Goal: Navigation & Orientation: Understand site structure

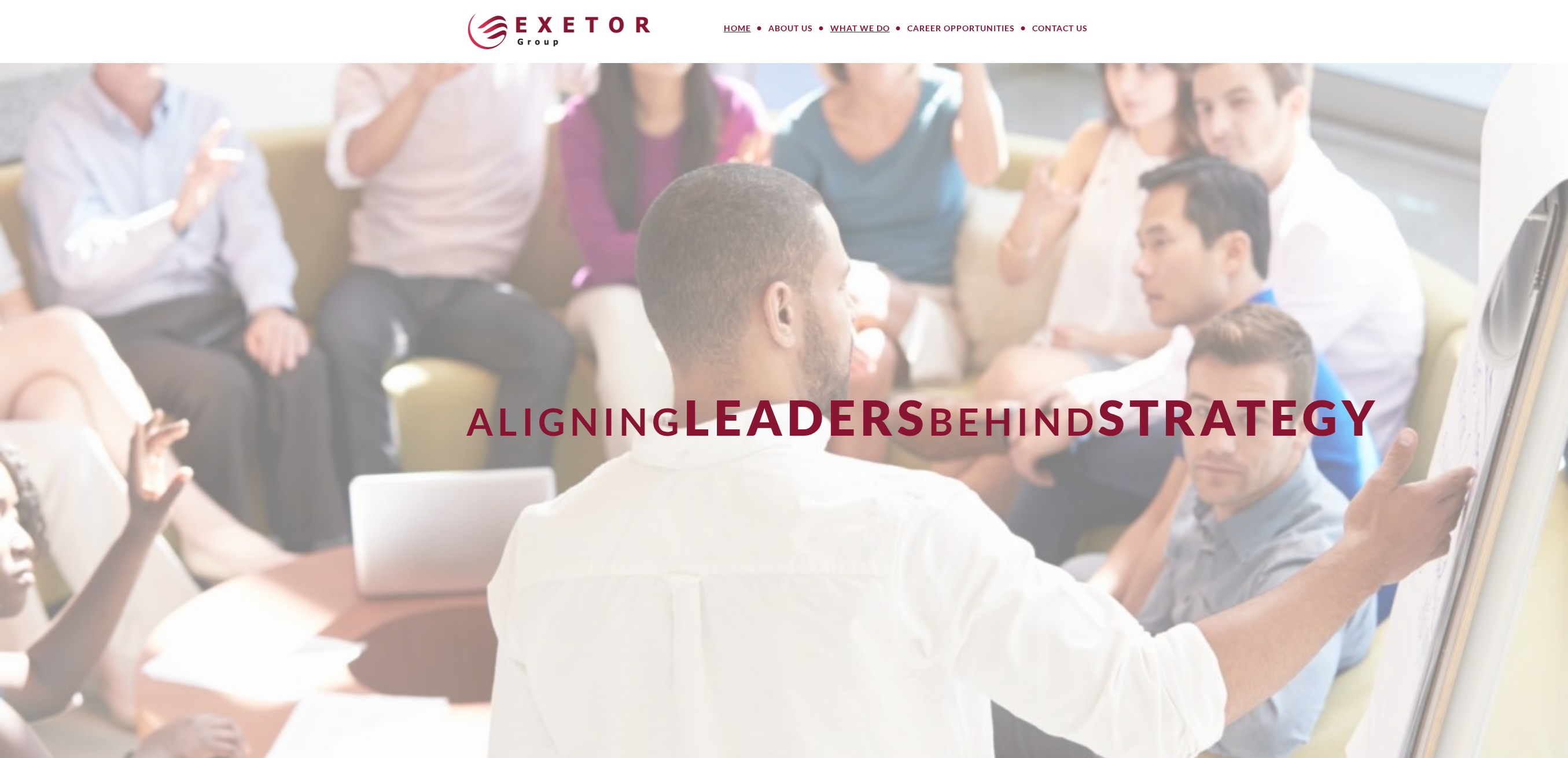
click at [856, 23] on link "What We Do" at bounding box center [860, 28] width 77 height 23
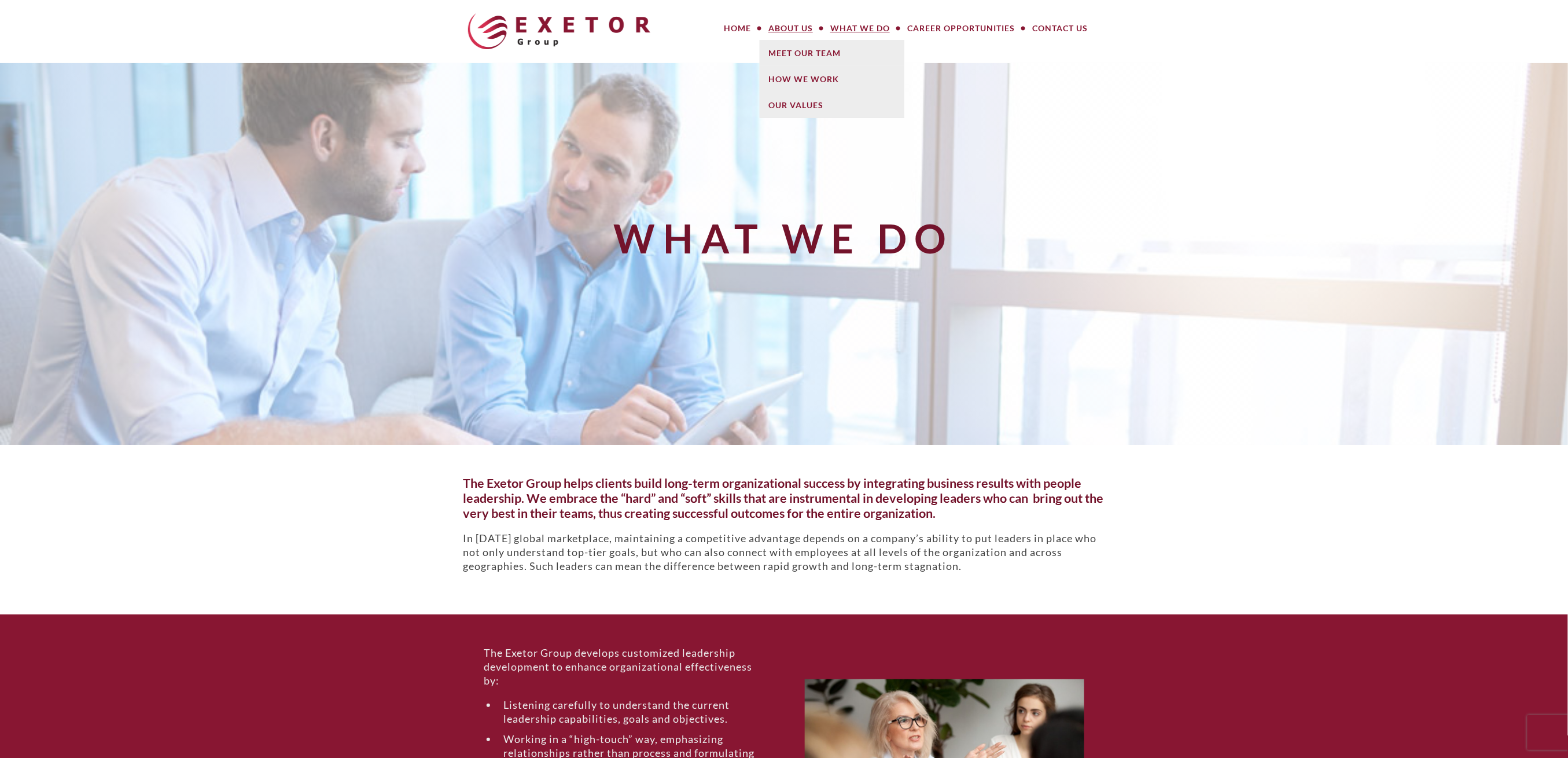
click at [786, 29] on link "About Us" at bounding box center [791, 28] width 62 height 23
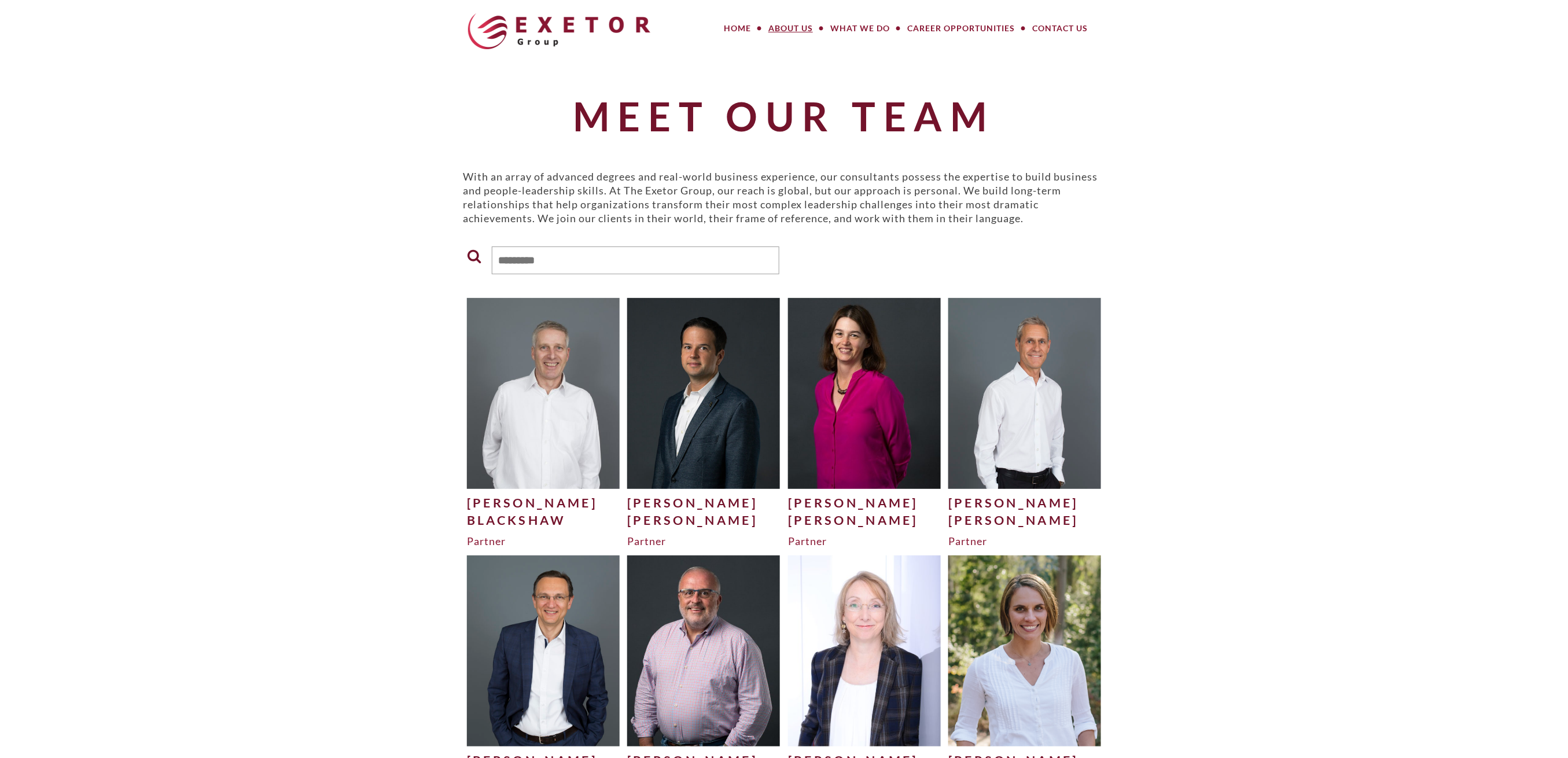
click at [851, 26] on link "What We Do" at bounding box center [860, 28] width 77 height 23
click at [945, 24] on link "Career Opportunities" at bounding box center [961, 28] width 125 height 23
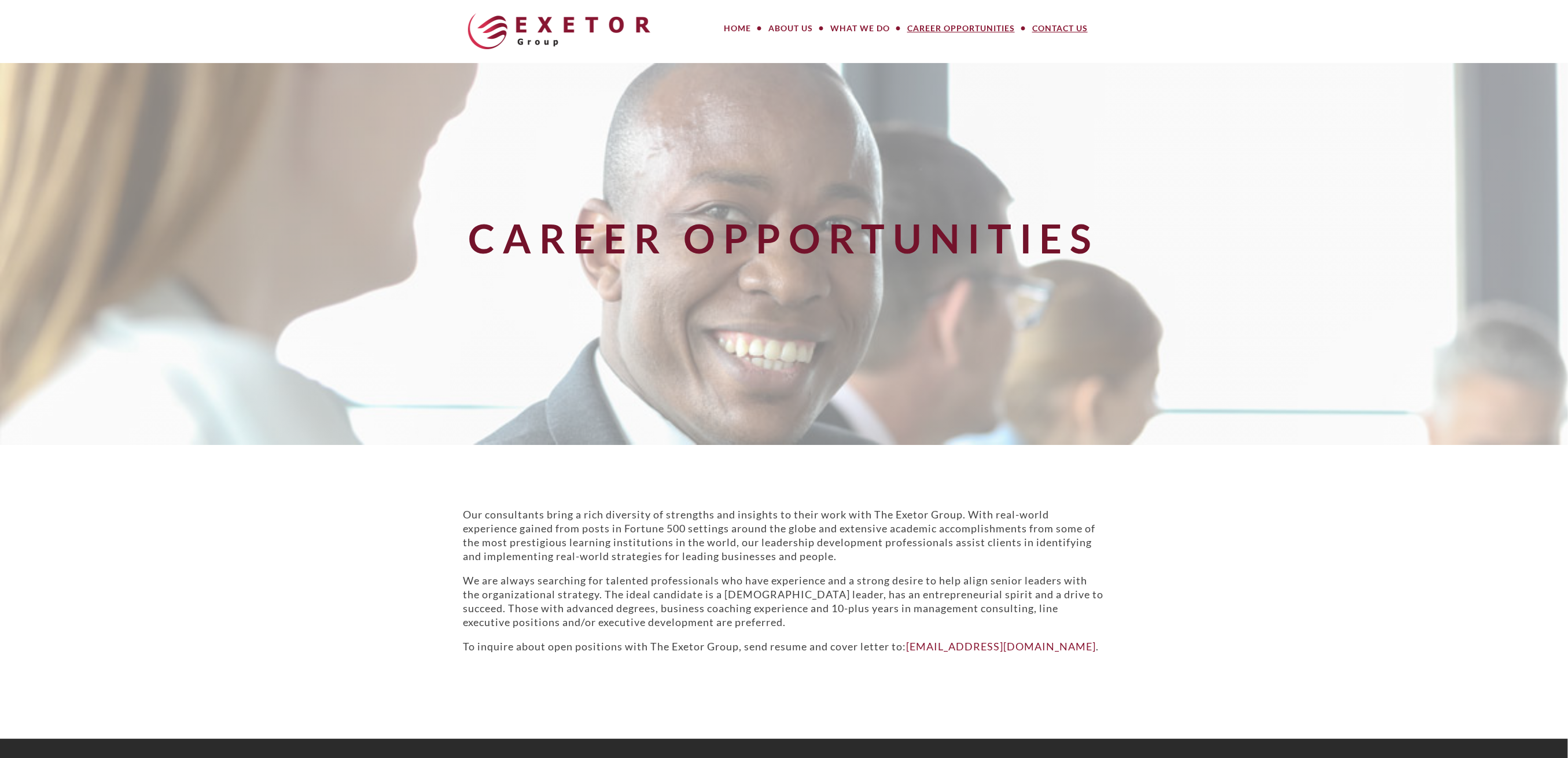
click at [1053, 29] on link "Contact Us" at bounding box center [1060, 28] width 73 height 23
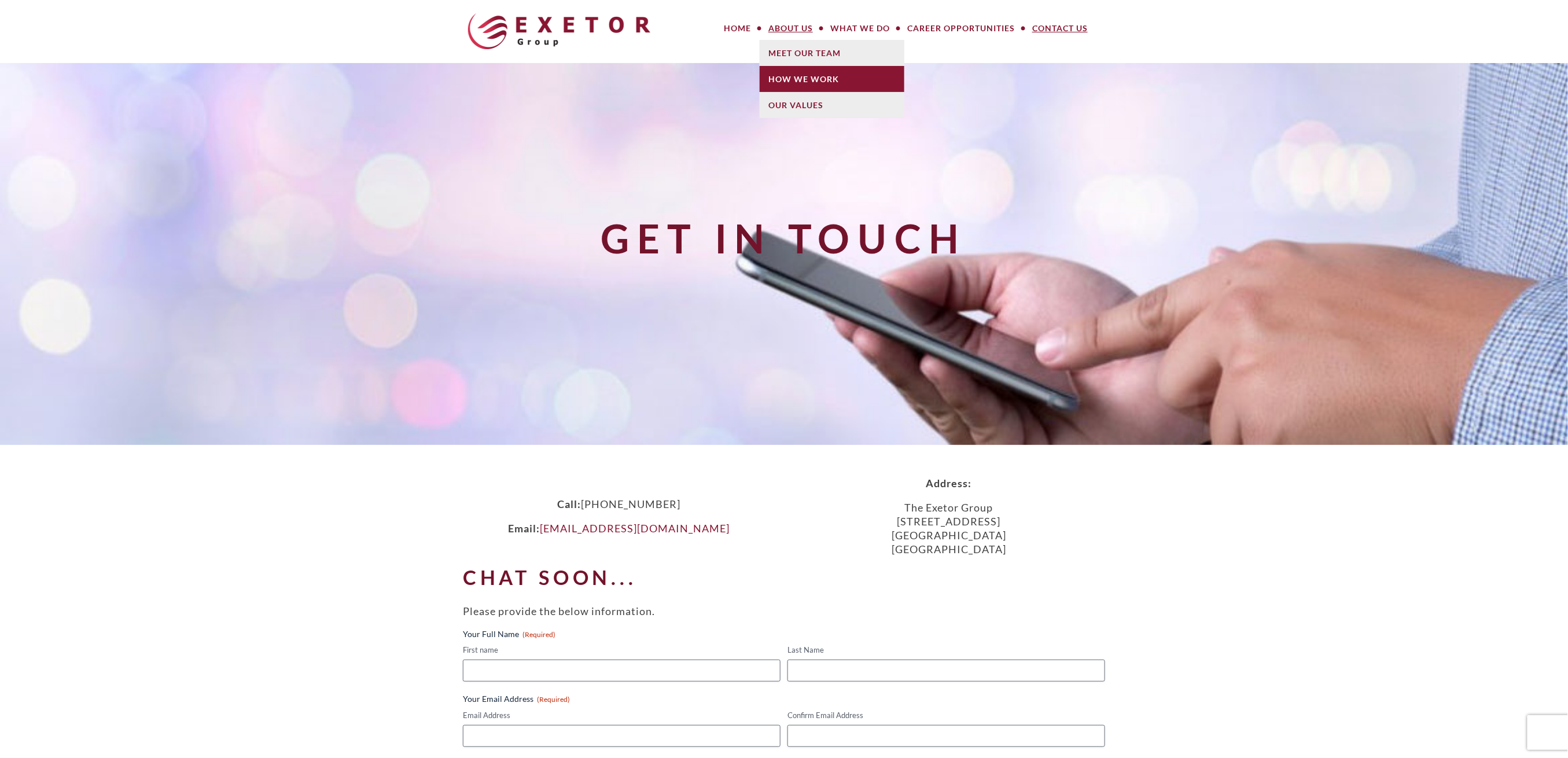
click at [789, 68] on link "How We Work" at bounding box center [831, 79] width 144 height 26
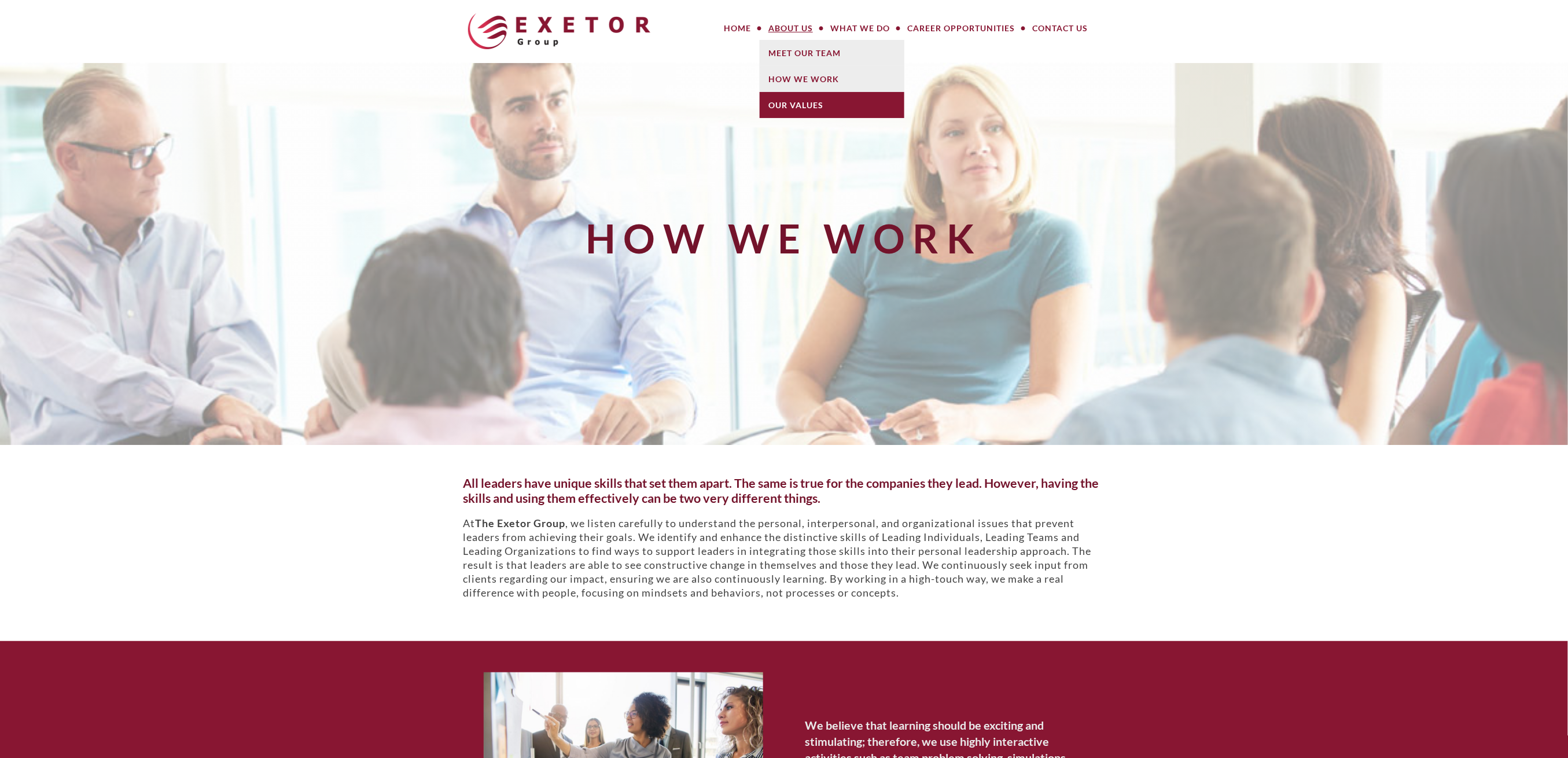
click at [803, 95] on link "Our Values" at bounding box center [831, 105] width 144 height 26
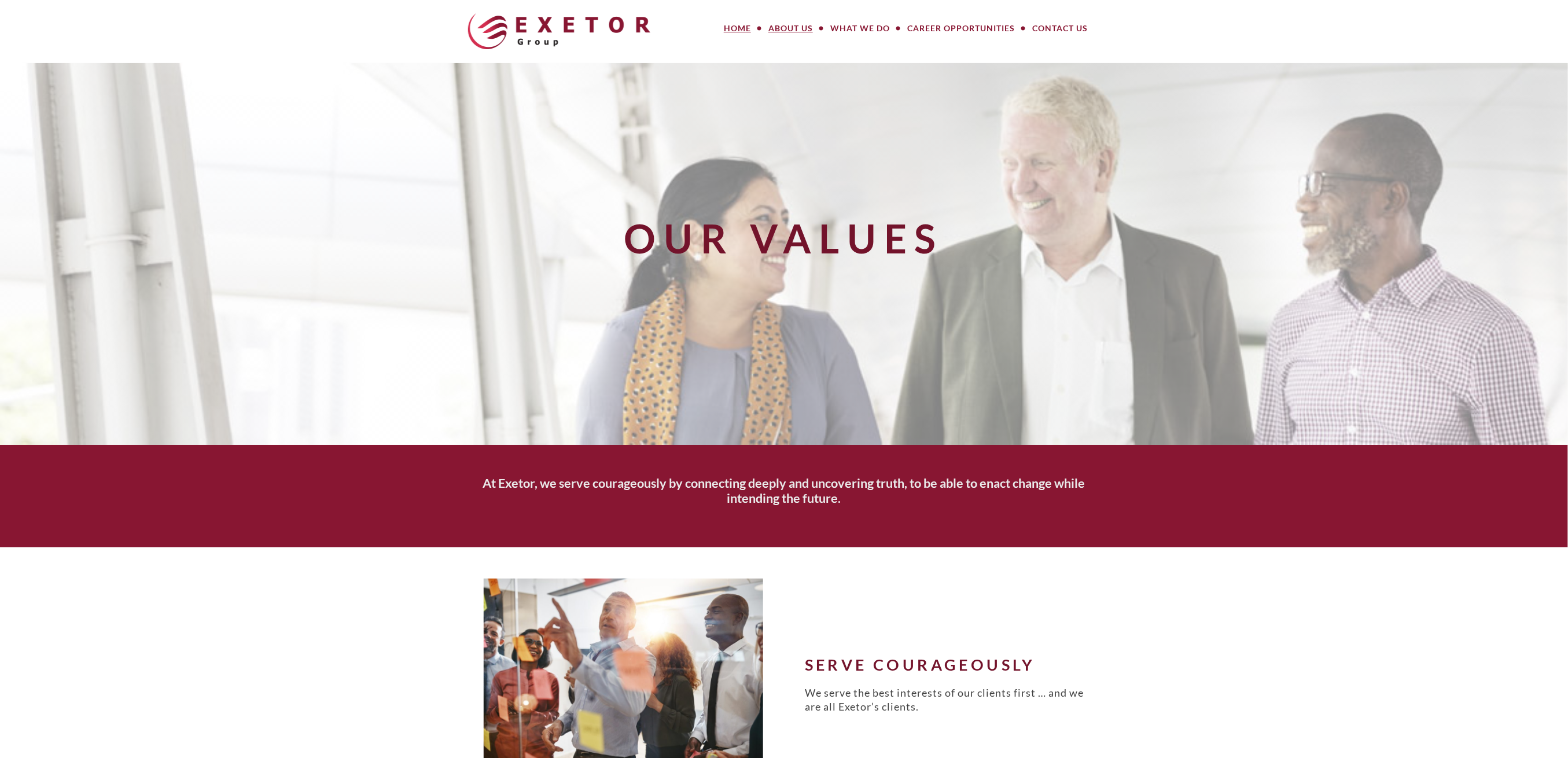
click at [746, 30] on link "Home" at bounding box center [737, 28] width 45 height 23
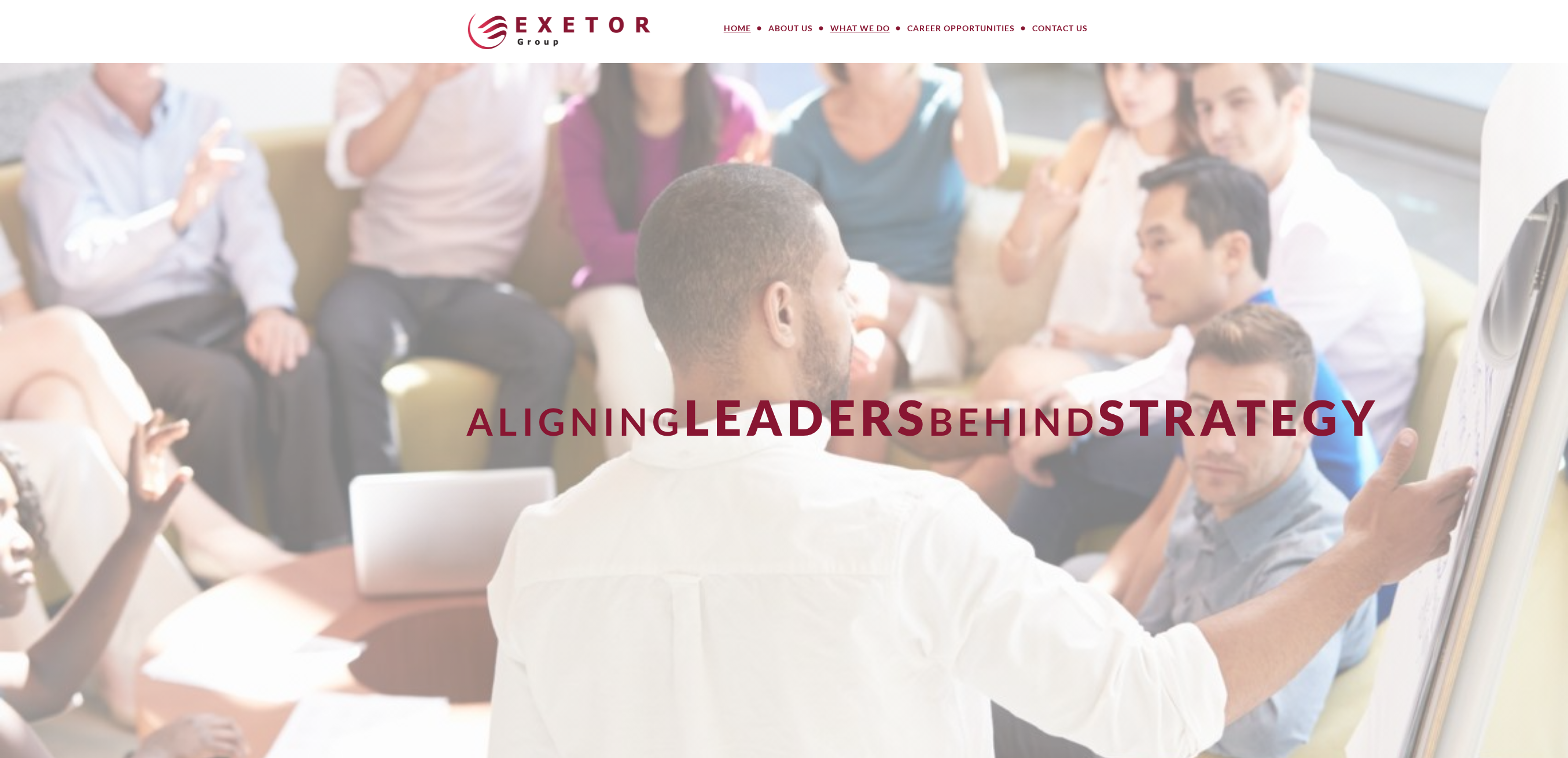
click at [851, 30] on link "What We Do" at bounding box center [860, 28] width 77 height 23
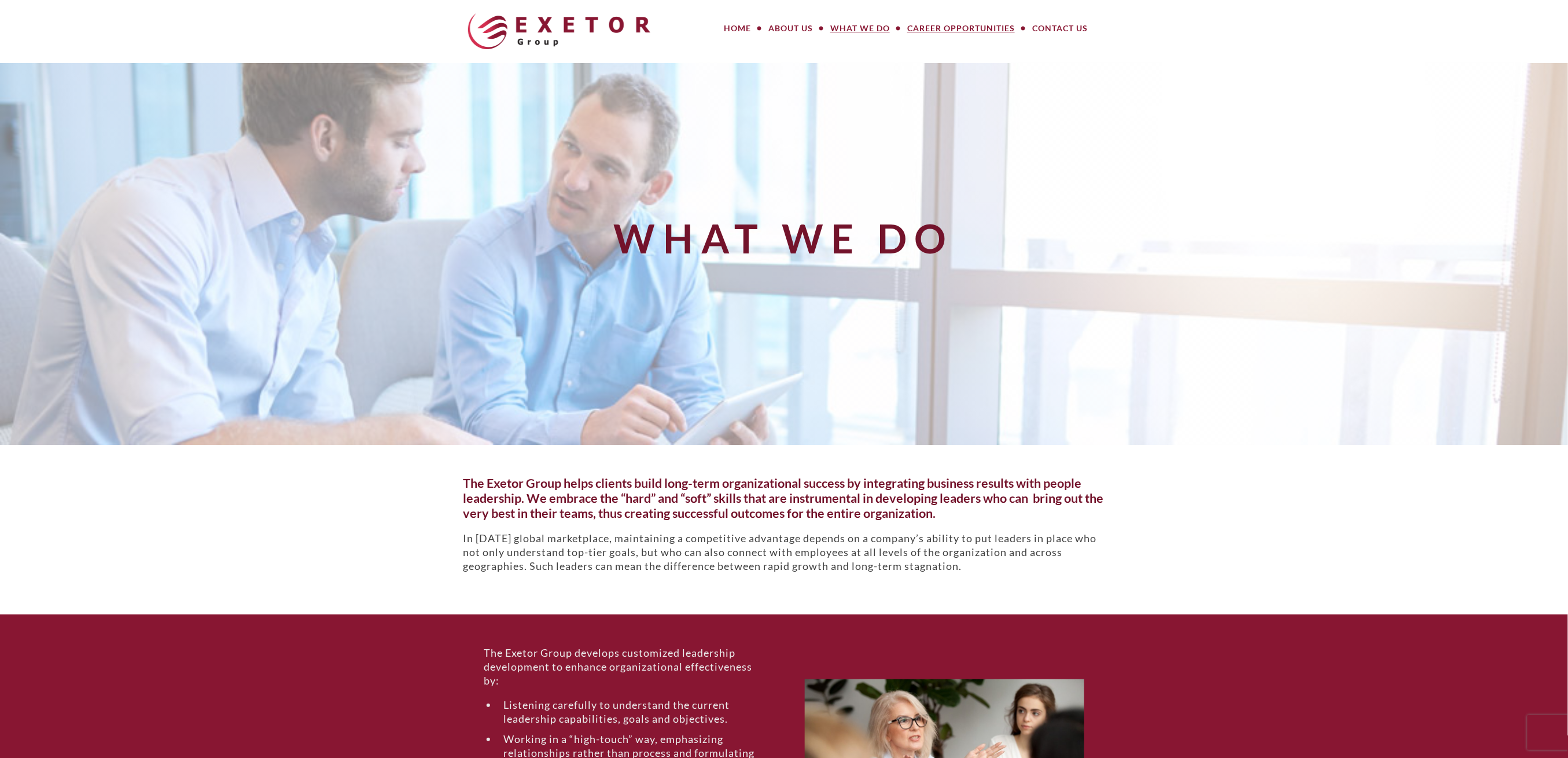
click at [934, 33] on link "Career Opportunities" at bounding box center [961, 28] width 125 height 23
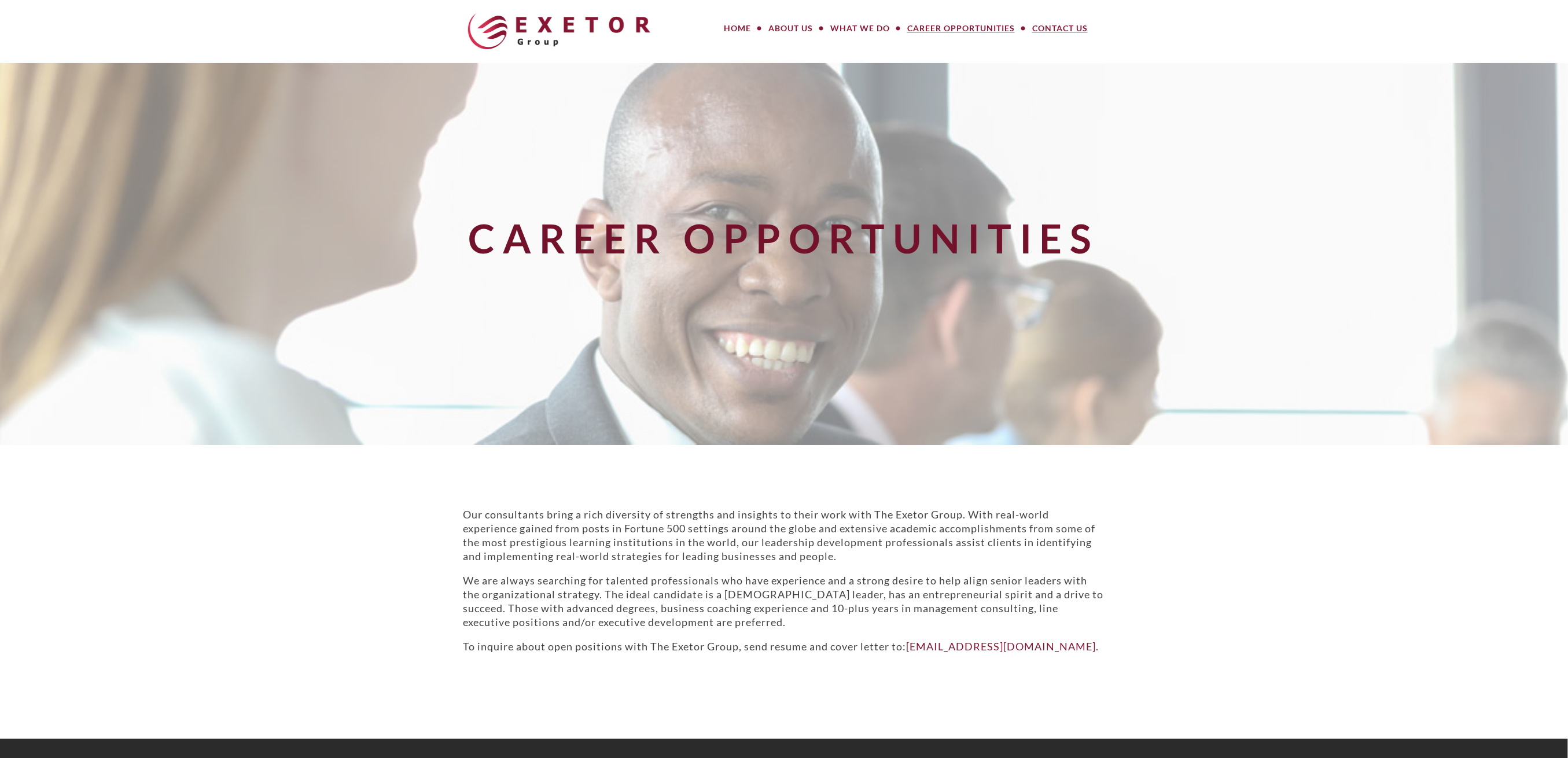
click at [1055, 22] on link "Contact Us" at bounding box center [1060, 28] width 73 height 23
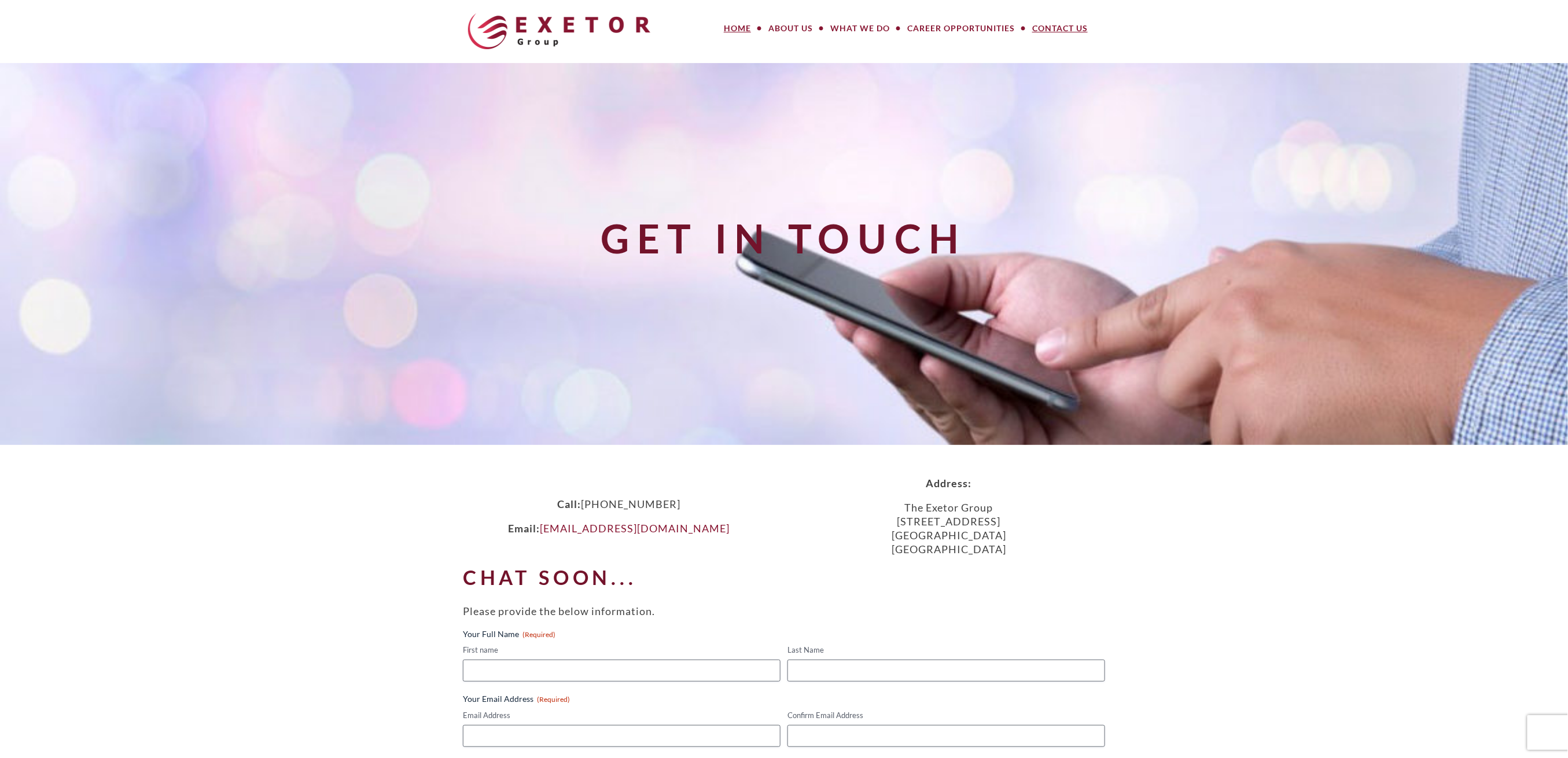
click at [735, 24] on link "Home" at bounding box center [737, 28] width 45 height 23
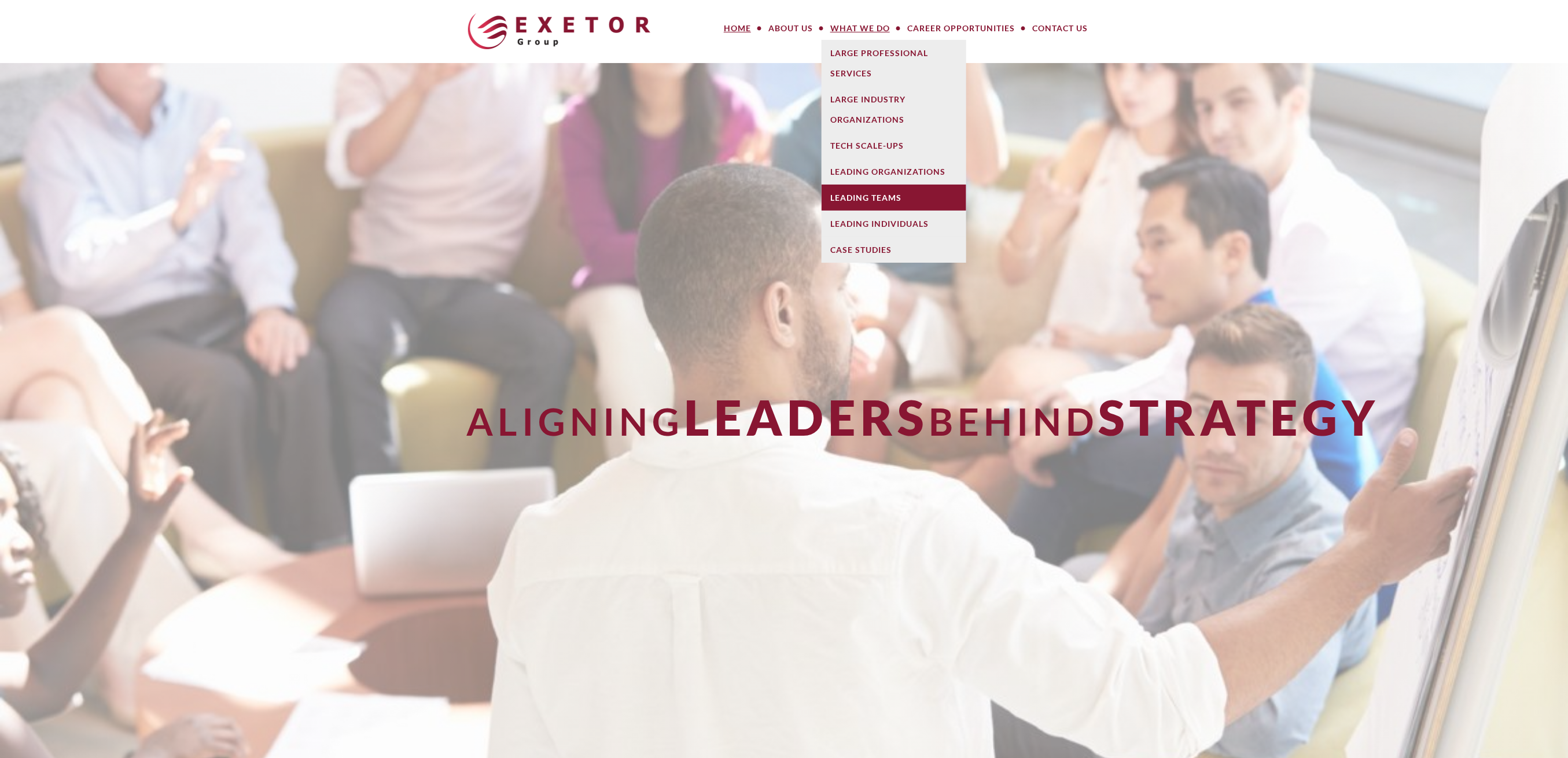
click at [859, 190] on link "Leading Teams" at bounding box center [894, 197] width 144 height 26
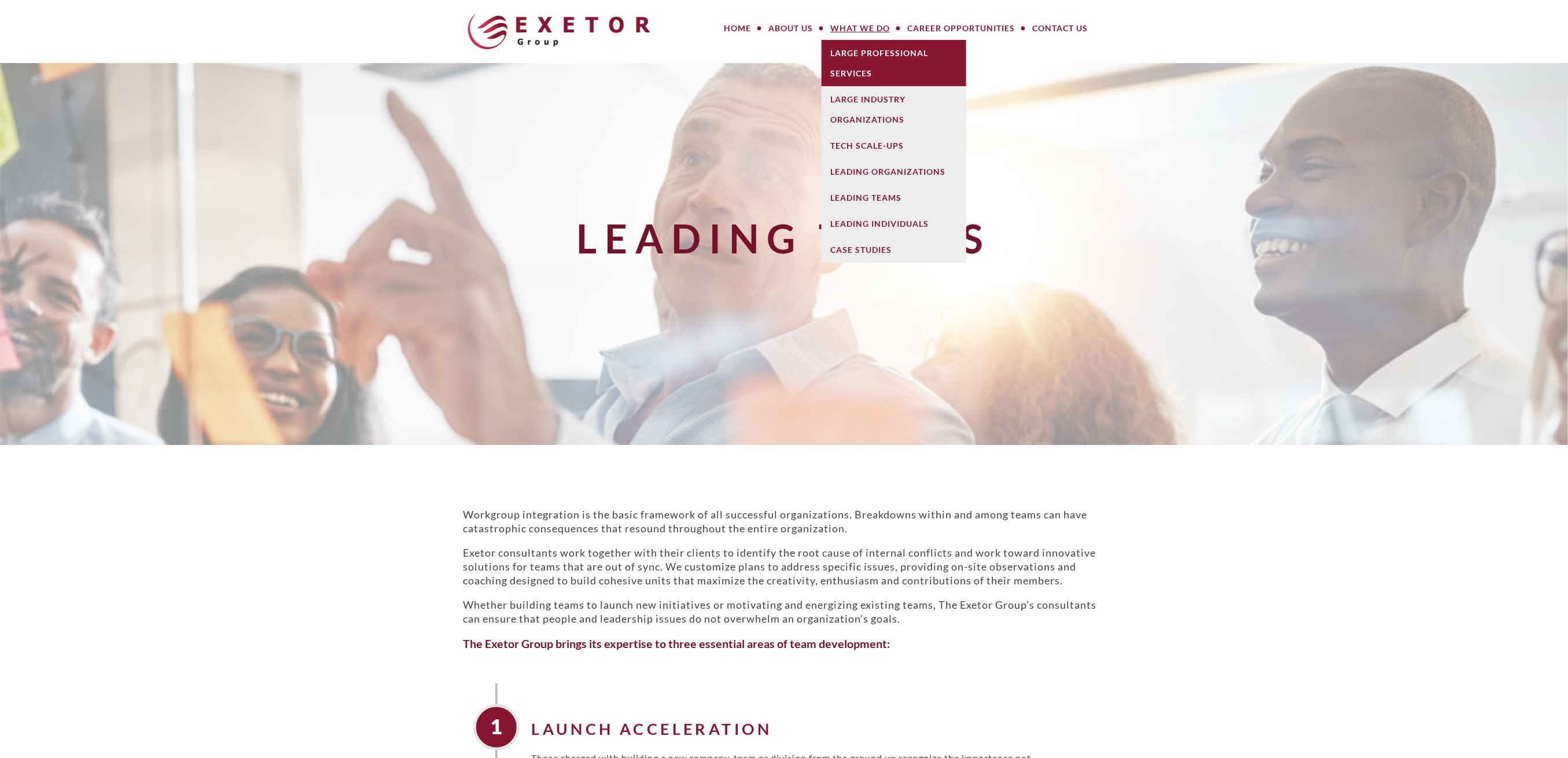
click at [868, 69] on link "Large Professional Services" at bounding box center [894, 63] width 144 height 46
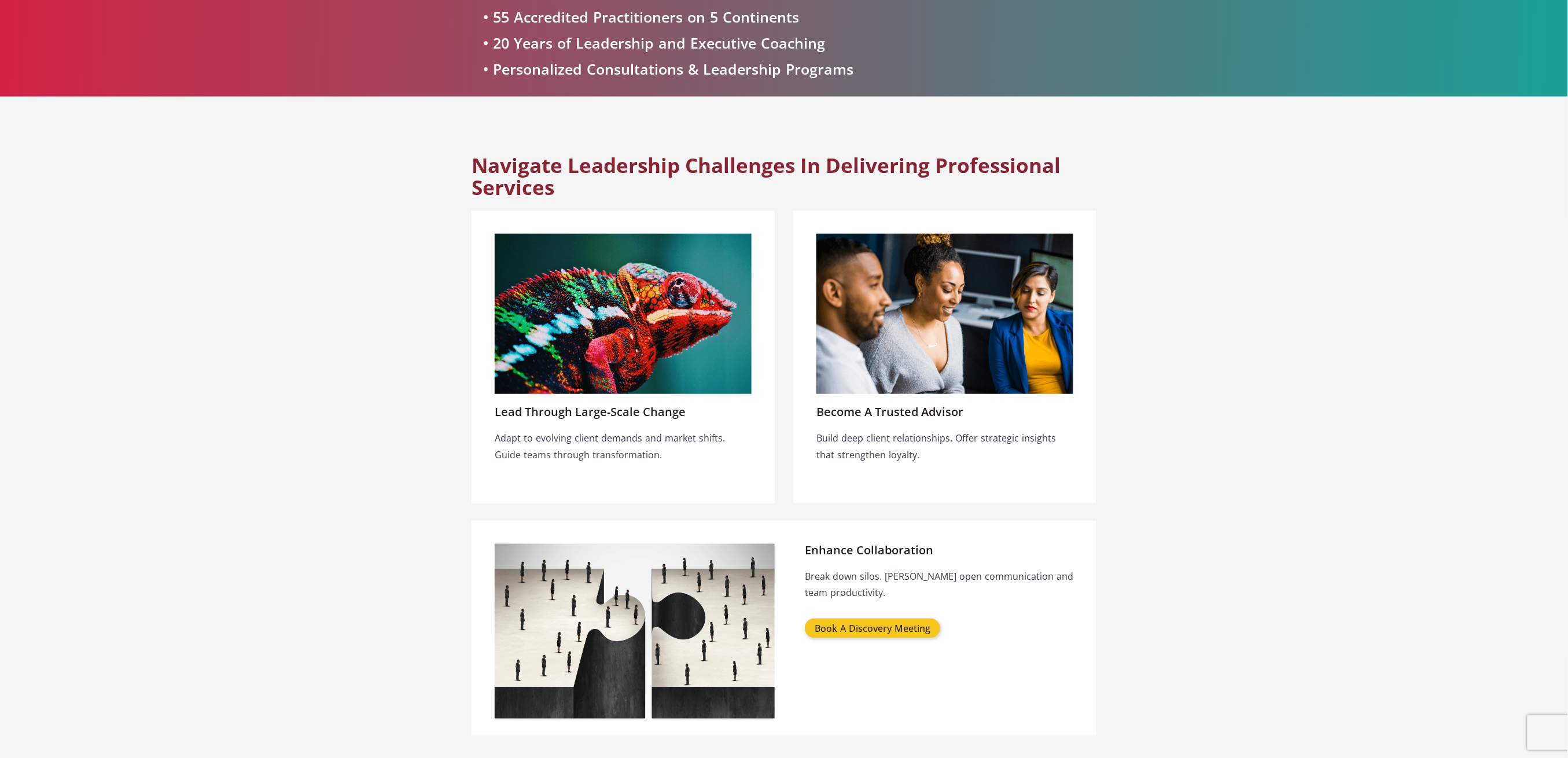
scroll to position [385, 0]
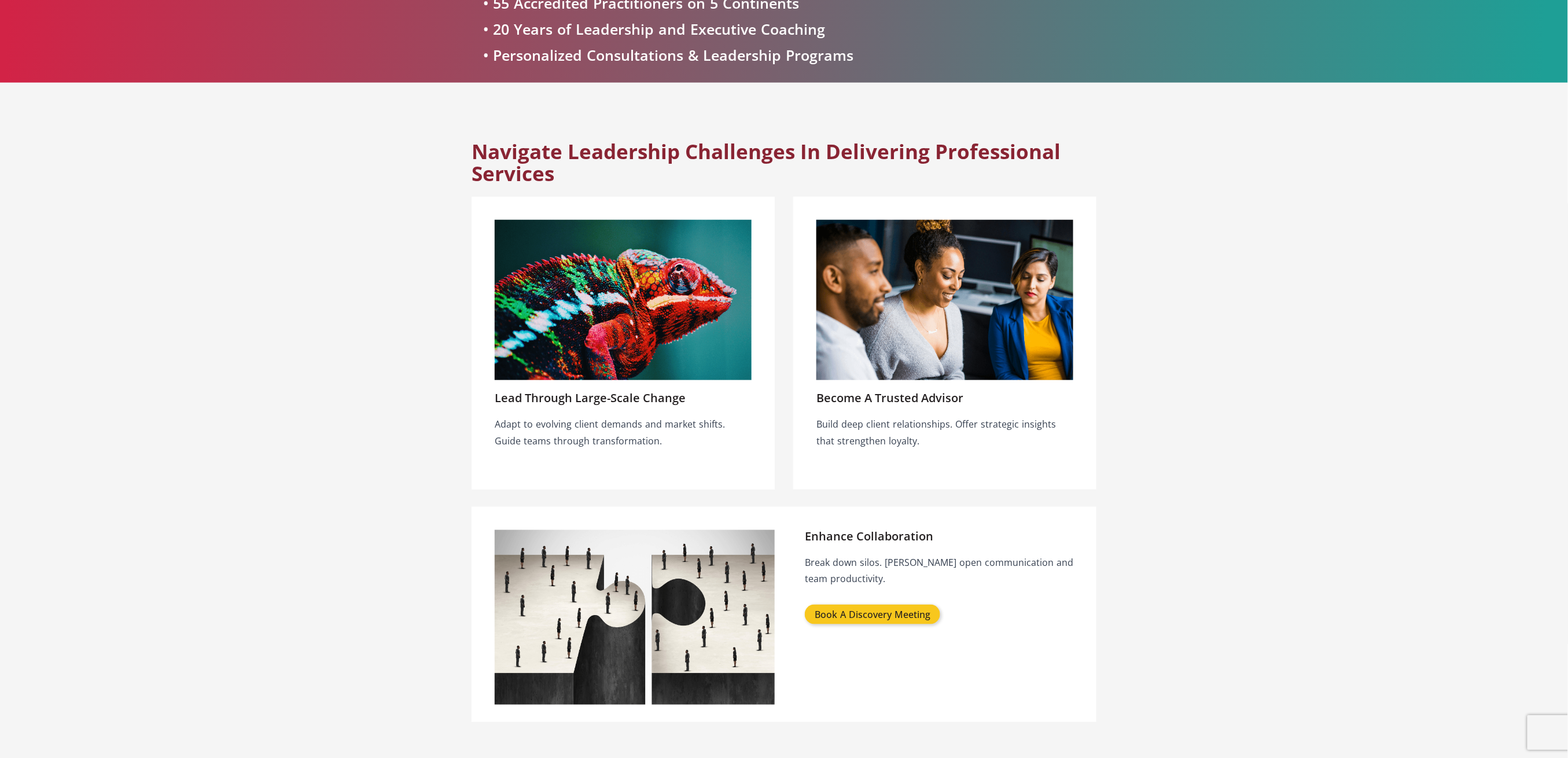
click at [901, 326] on img at bounding box center [945, 301] width 257 height 161
click at [889, 407] on div "Become a Trusted Advisor Build deep client relationships. Offer strategic insig…" at bounding box center [945, 343] width 303 height 293
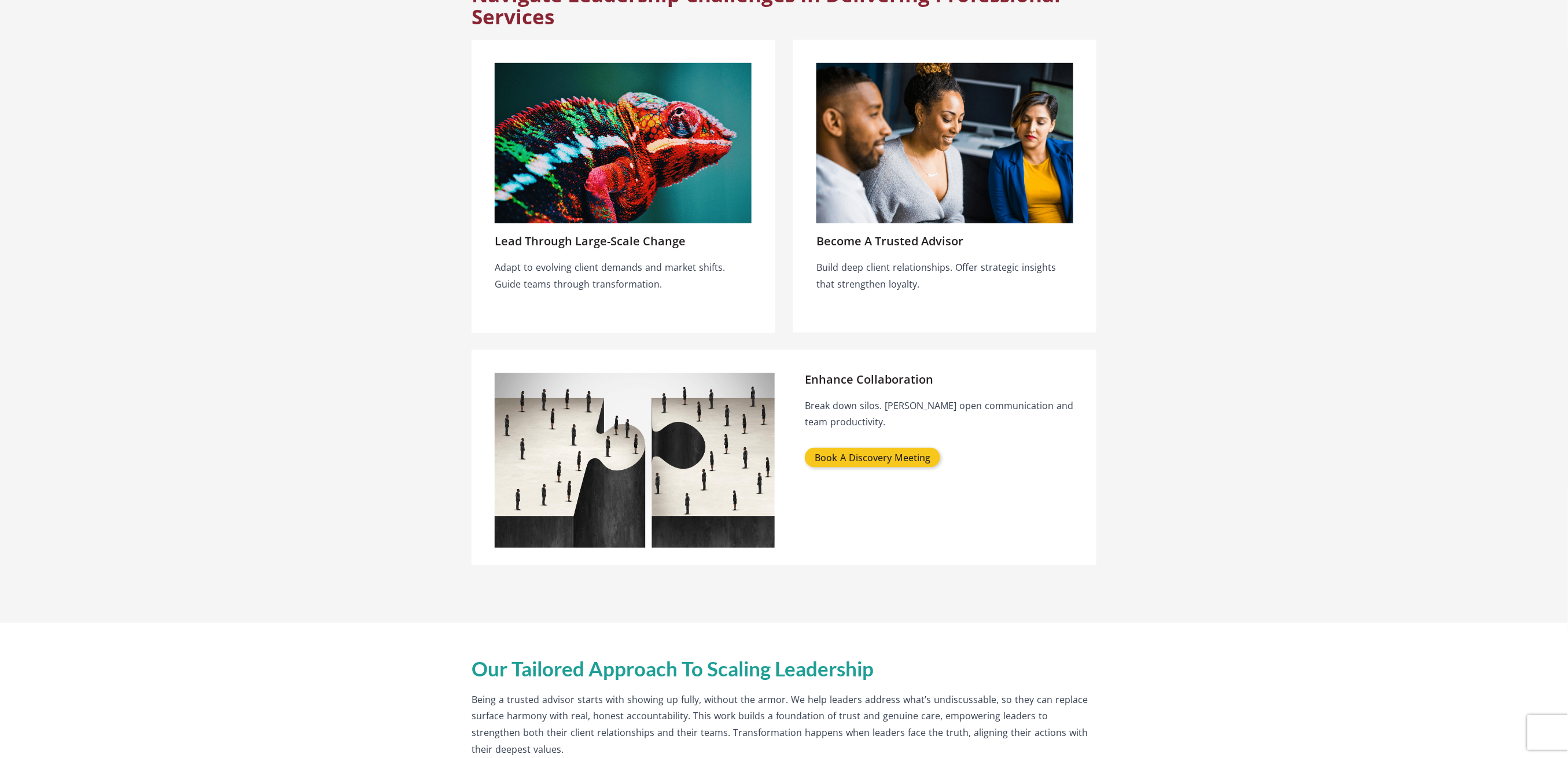
scroll to position [463, 0]
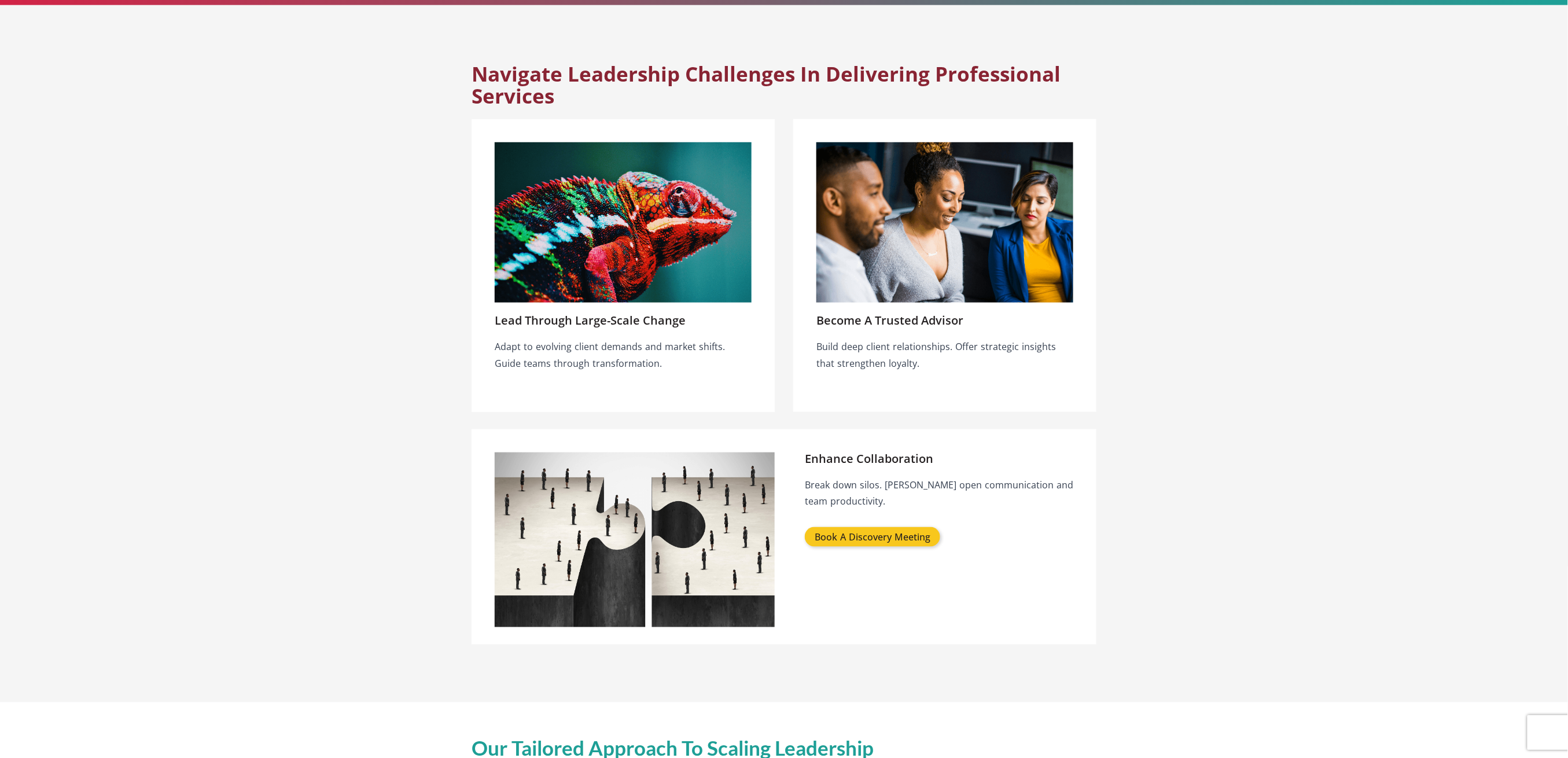
click at [600, 327] on h3 "Lead Through Large-Scale Change" at bounding box center [590, 321] width 191 height 13
click at [605, 281] on img at bounding box center [623, 223] width 257 height 161
click at [605, 308] on div "Lead Through Large-Scale Change Adapt to evolving client demands and market shi…" at bounding box center [623, 265] width 303 height 293
click at [894, 247] on img at bounding box center [945, 223] width 257 height 161
click at [899, 332] on div "Become a Trusted Advisor Build deep client relationships. Offer strategic insig…" at bounding box center [945, 265] width 303 height 293
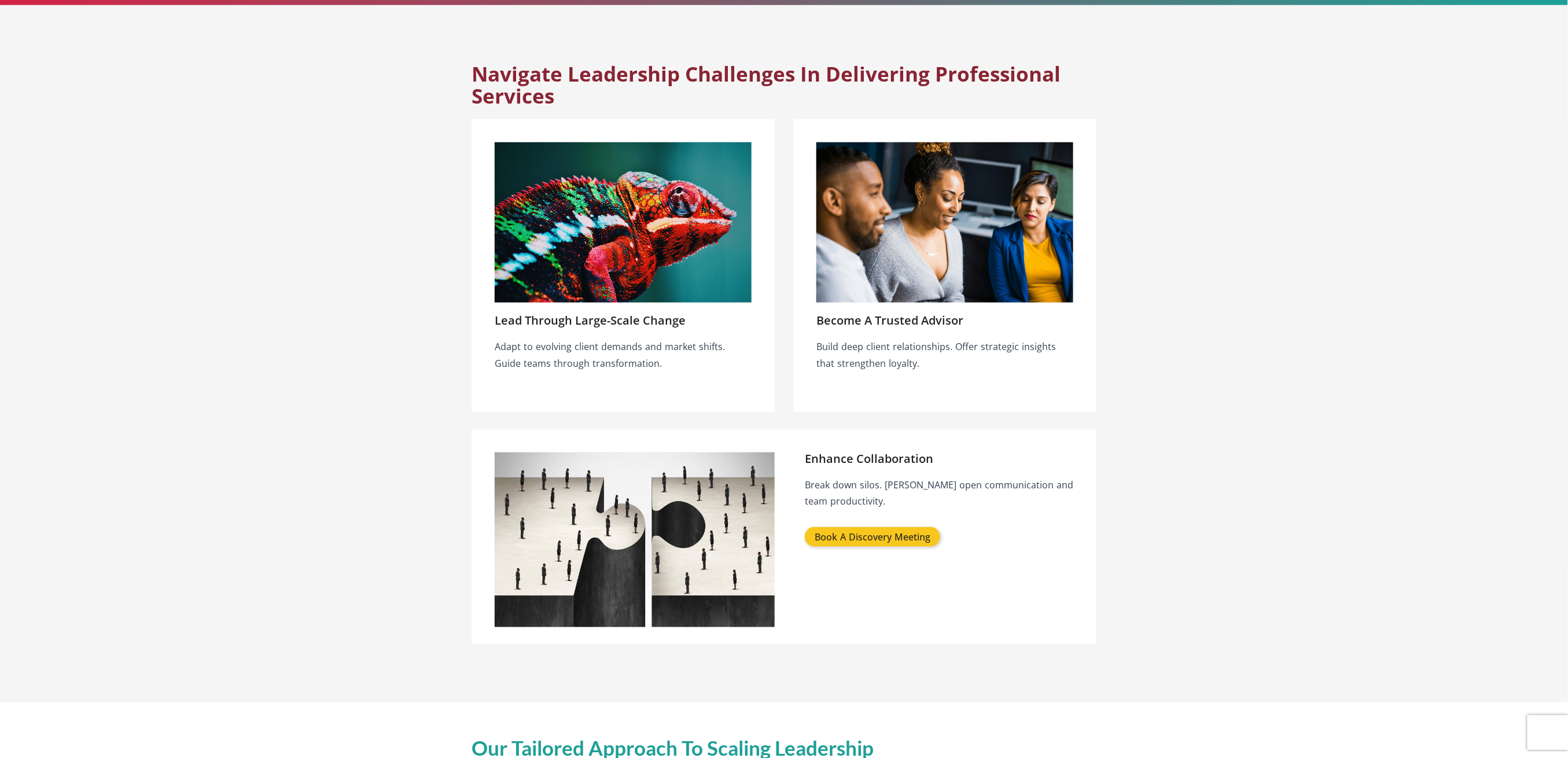
click at [901, 324] on h3 "Become a Trusted Advisor" at bounding box center [890, 321] width 147 height 13
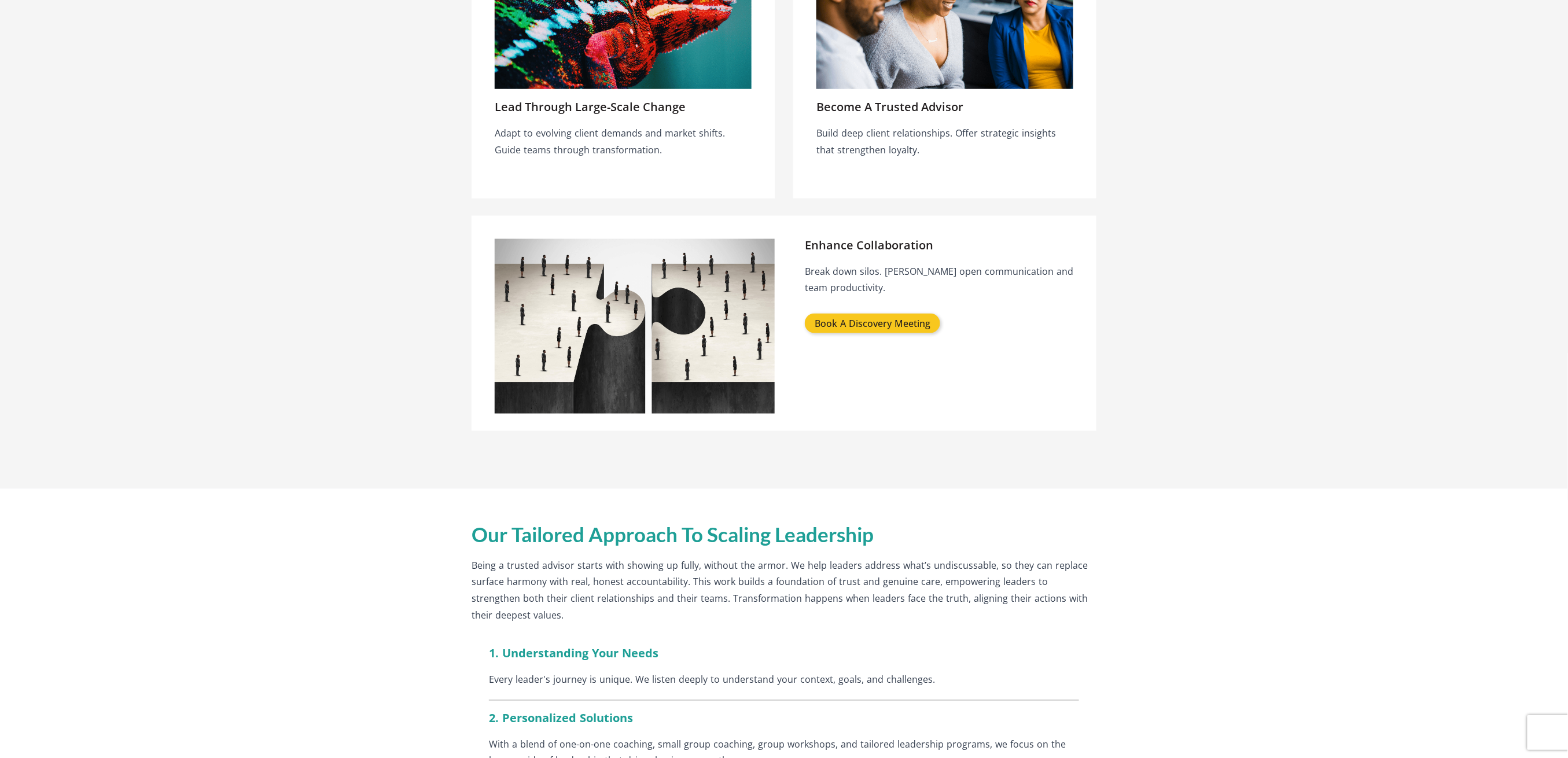
scroll to position [617, 0]
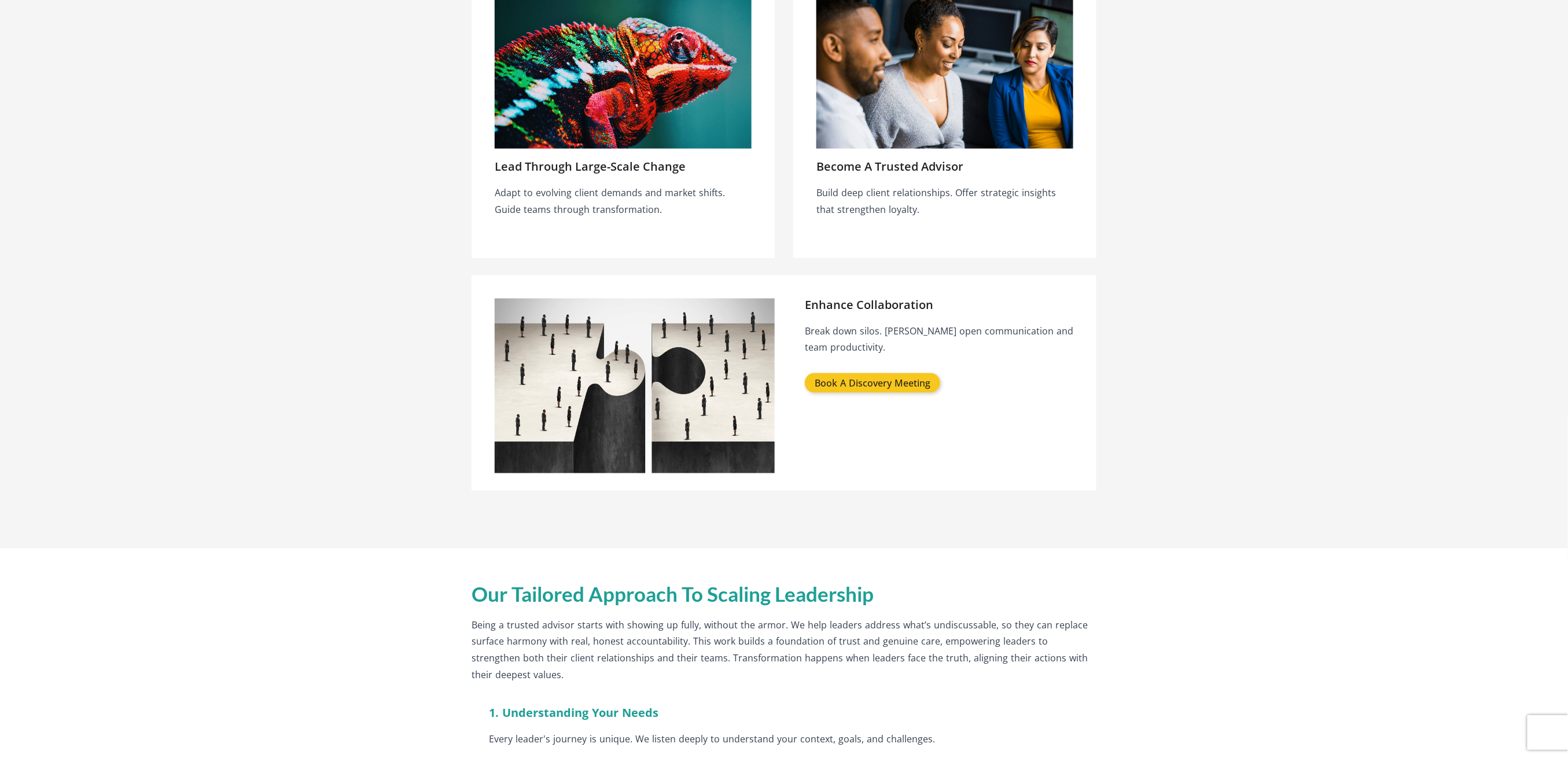
click at [651, 168] on h3 "Lead Through Large-Scale Change" at bounding box center [590, 167] width 191 height 13
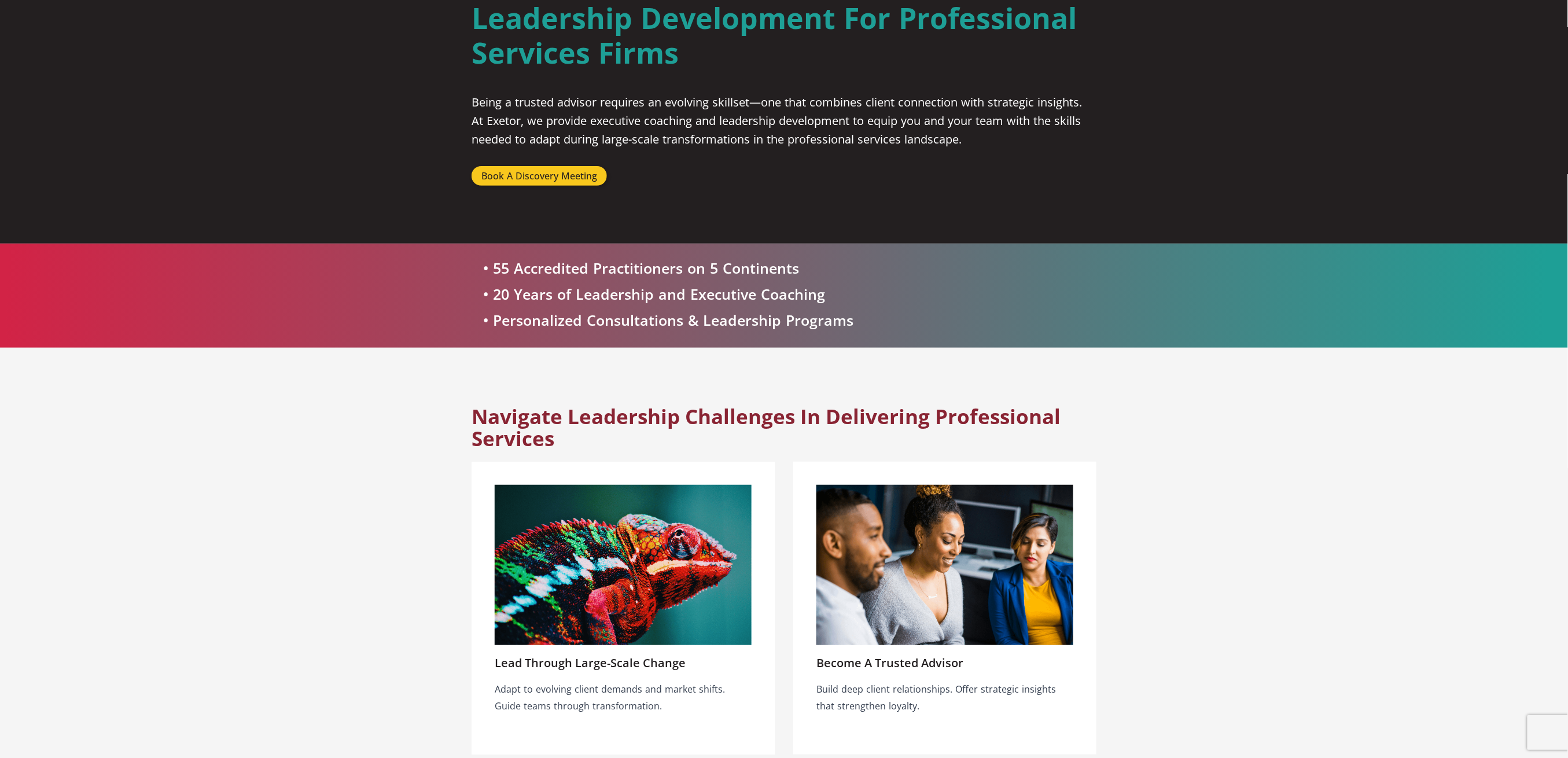
scroll to position [77, 0]
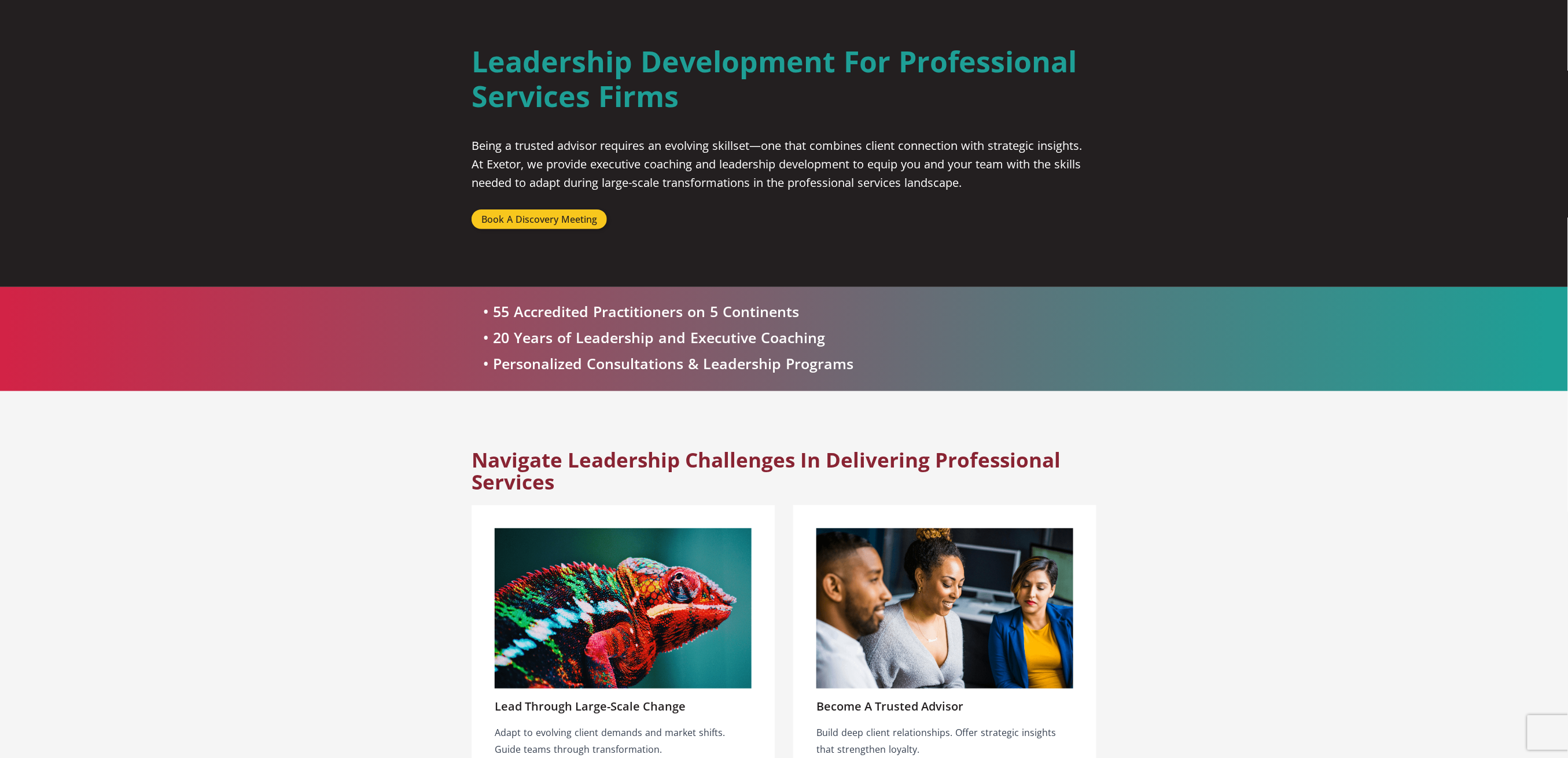
click at [903, 666] on img at bounding box center [945, 609] width 257 height 161
click at [902, 706] on h3 "Become a Trusted Advisor" at bounding box center [890, 706] width 147 height 13
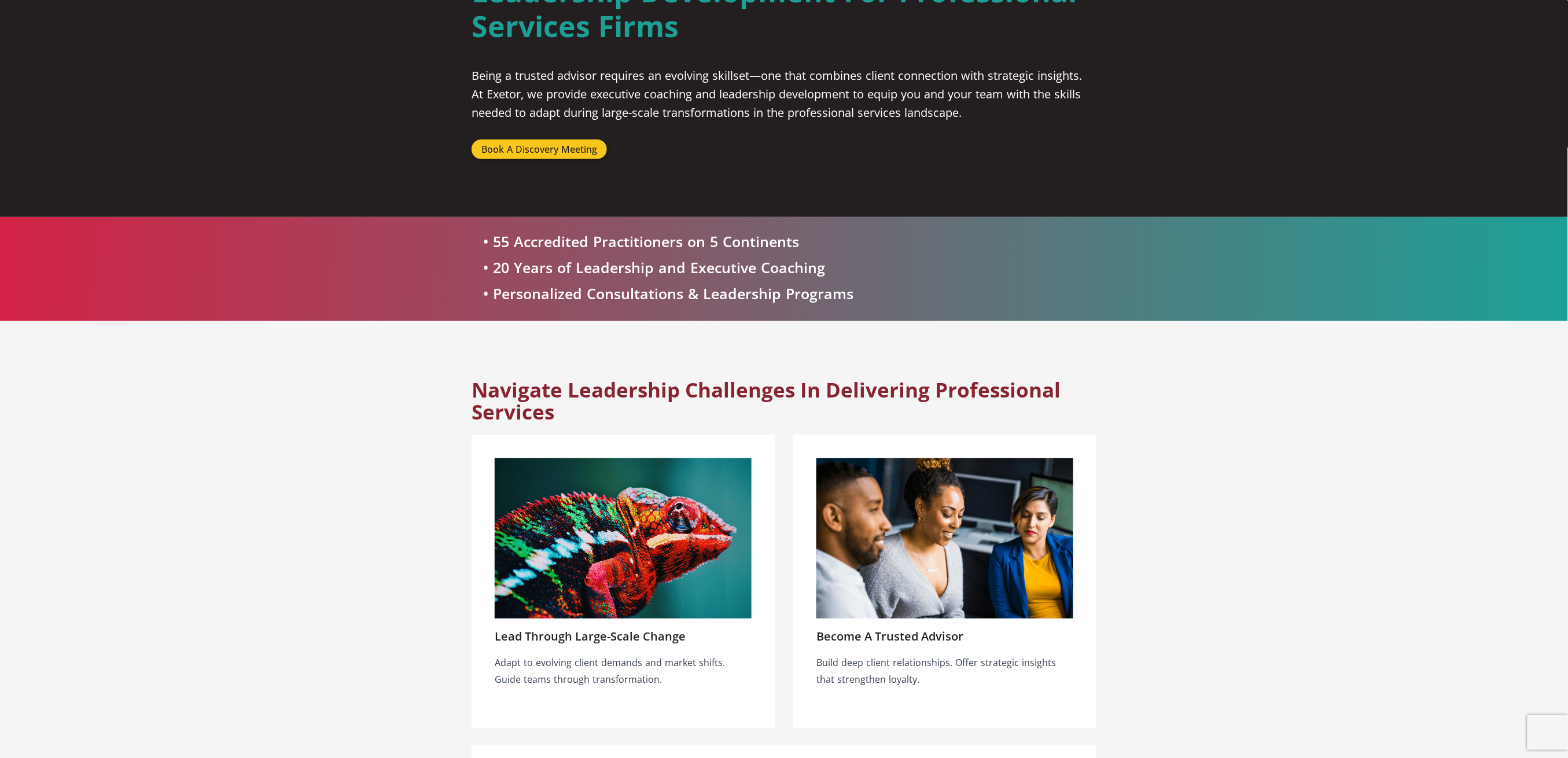
scroll to position [0, 0]
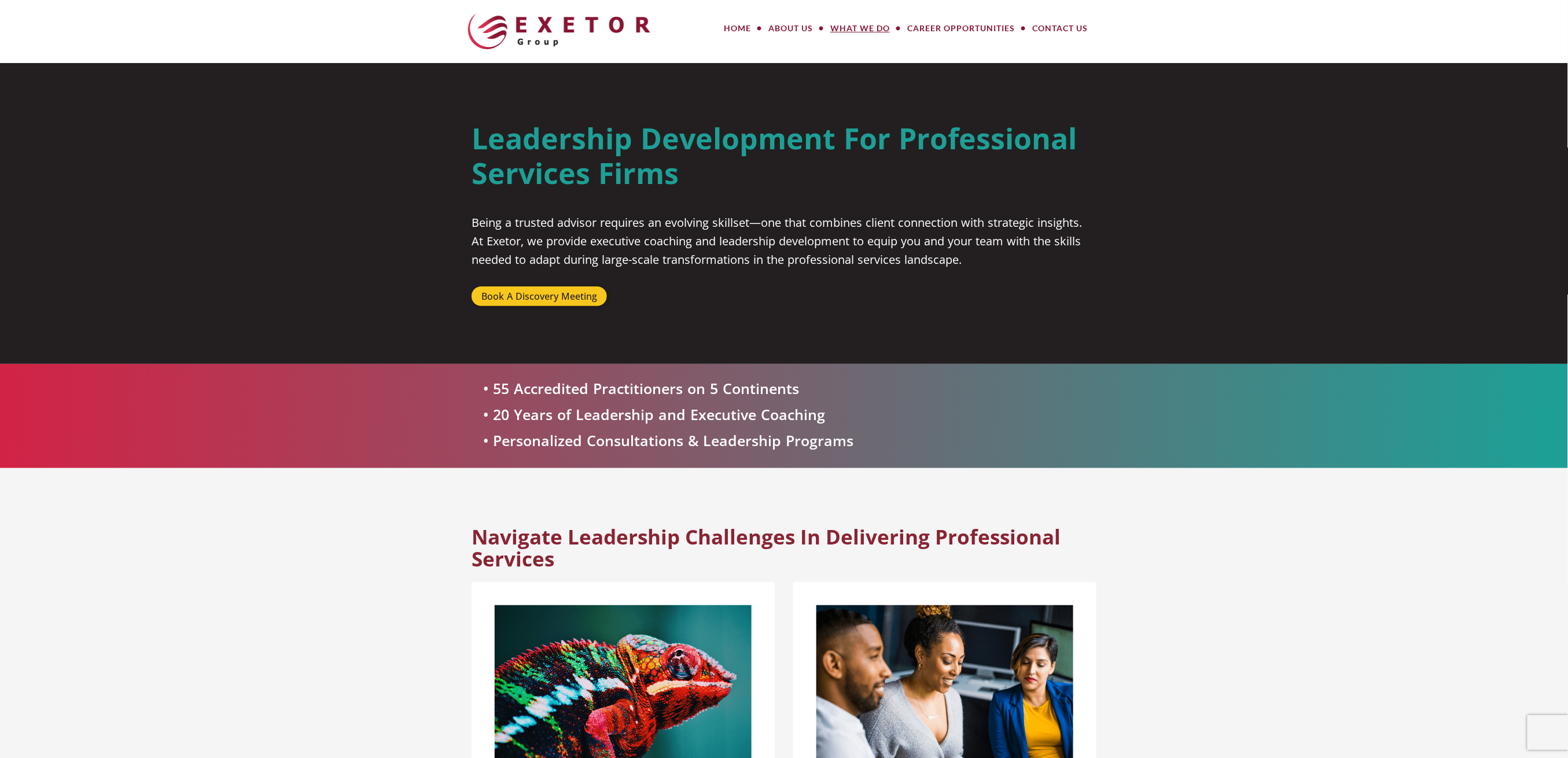
click at [867, 26] on link "What We Do" at bounding box center [860, 28] width 77 height 23
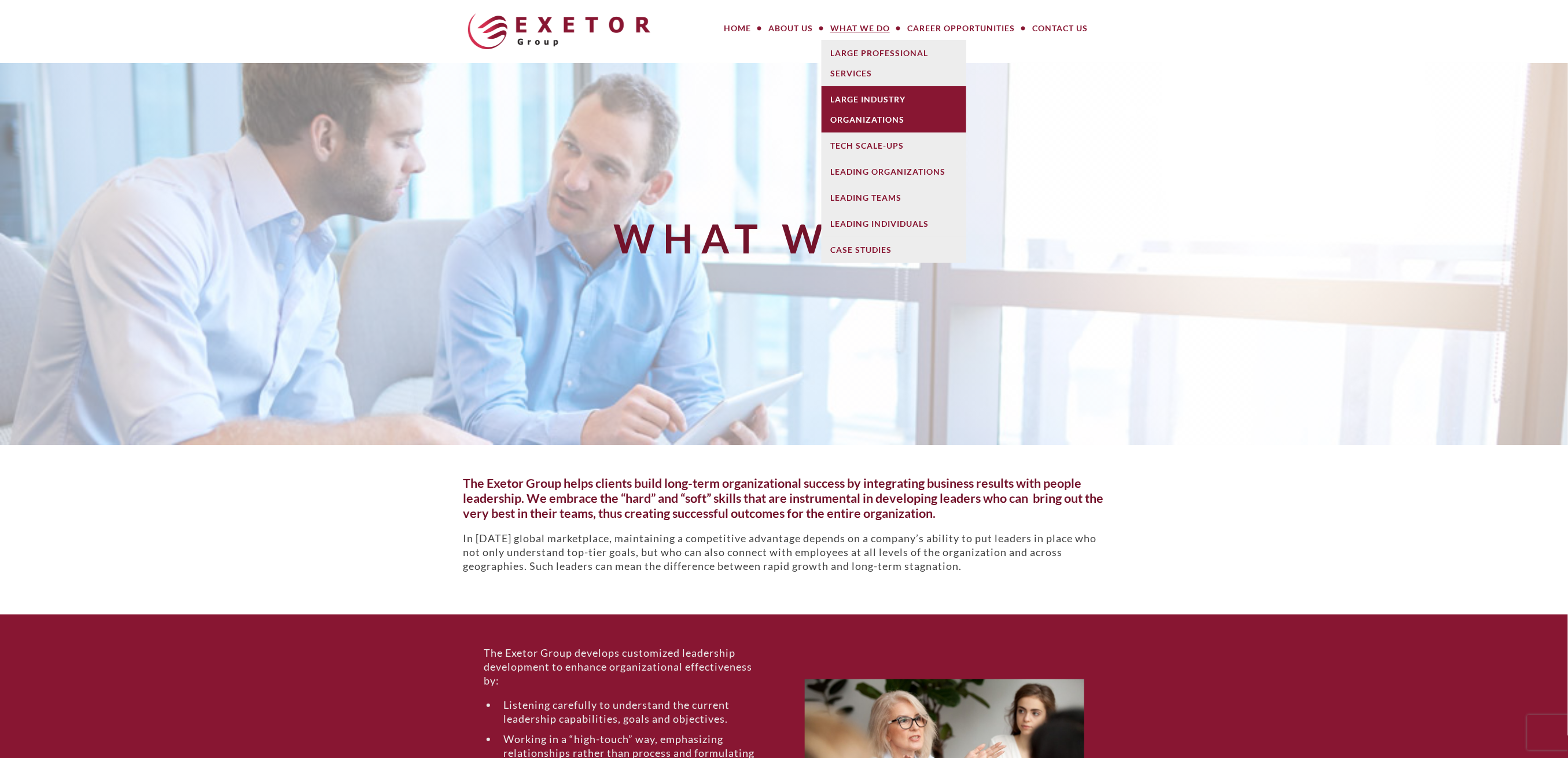
click at [871, 116] on link "Large Industry Organizations" at bounding box center [894, 109] width 144 height 46
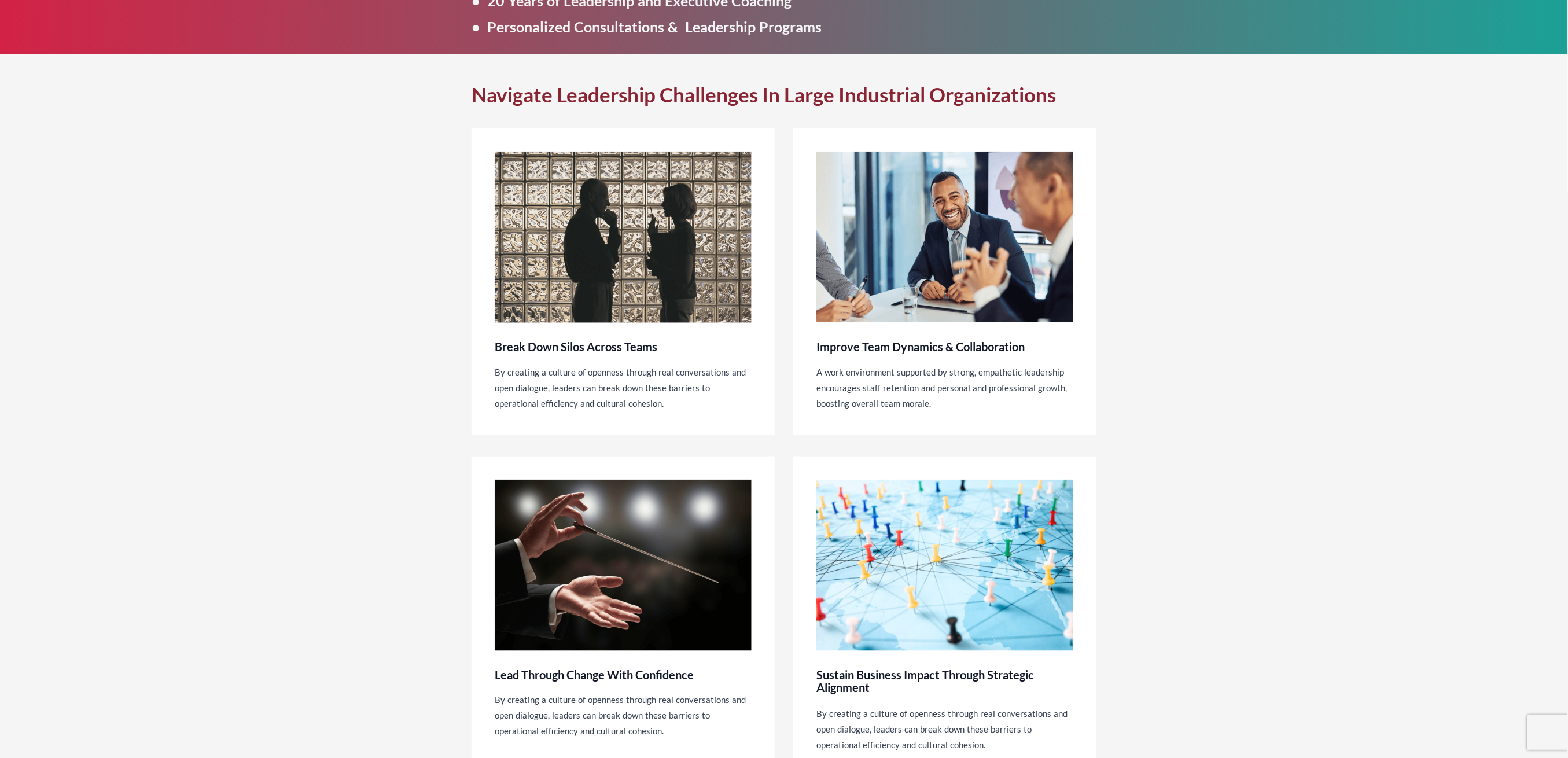
scroll to position [385, 0]
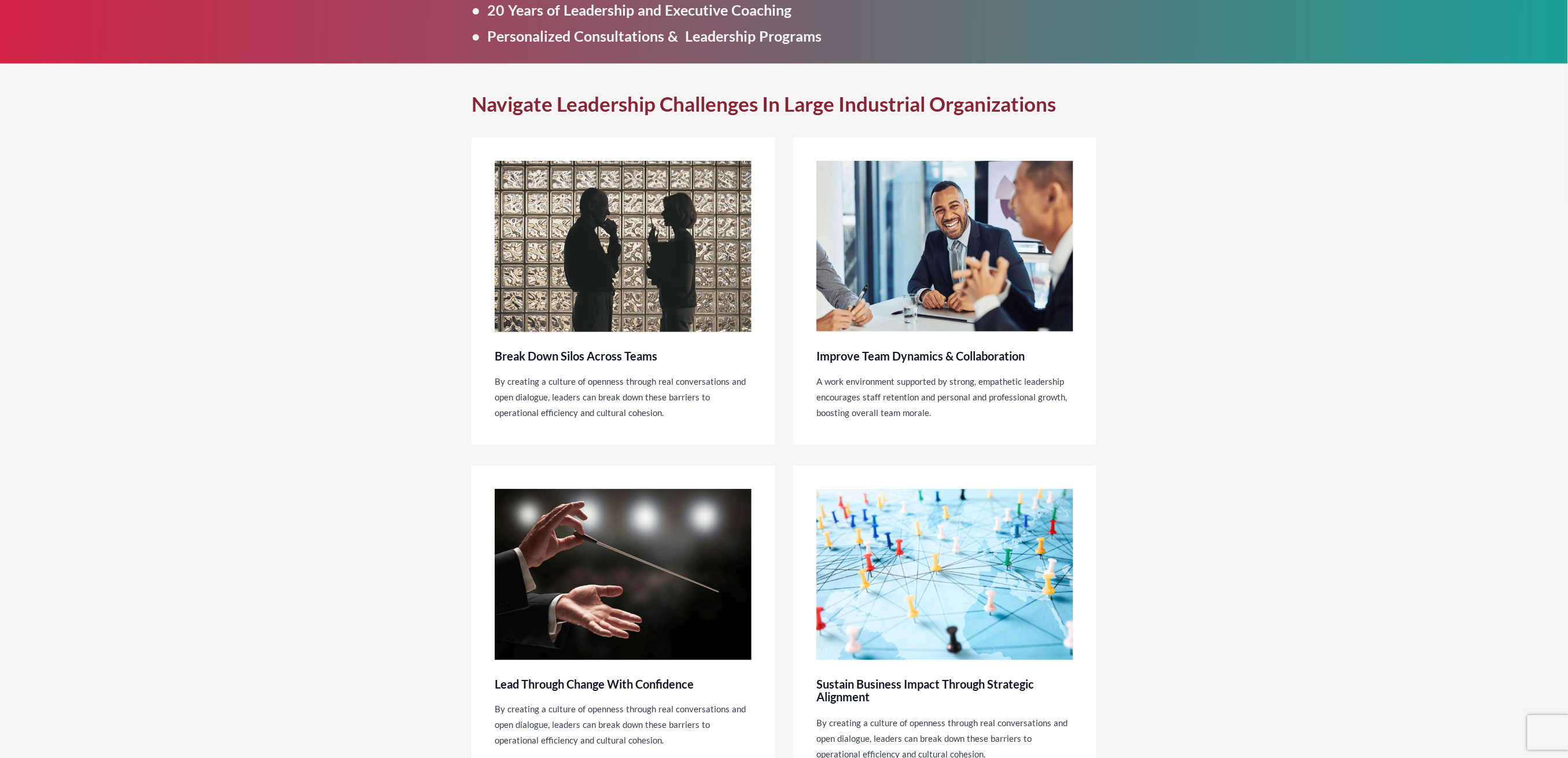
click at [626, 349] on h3 "Break Down Silos Across Teams" at bounding box center [576, 356] width 163 height 13
click at [640, 293] on img at bounding box center [623, 247] width 257 height 172
click at [895, 313] on img at bounding box center [945, 247] width 257 height 172
click at [897, 354] on h3 "Improve Team Dynamics & Collaboration" at bounding box center [920, 356] width 208 height 13
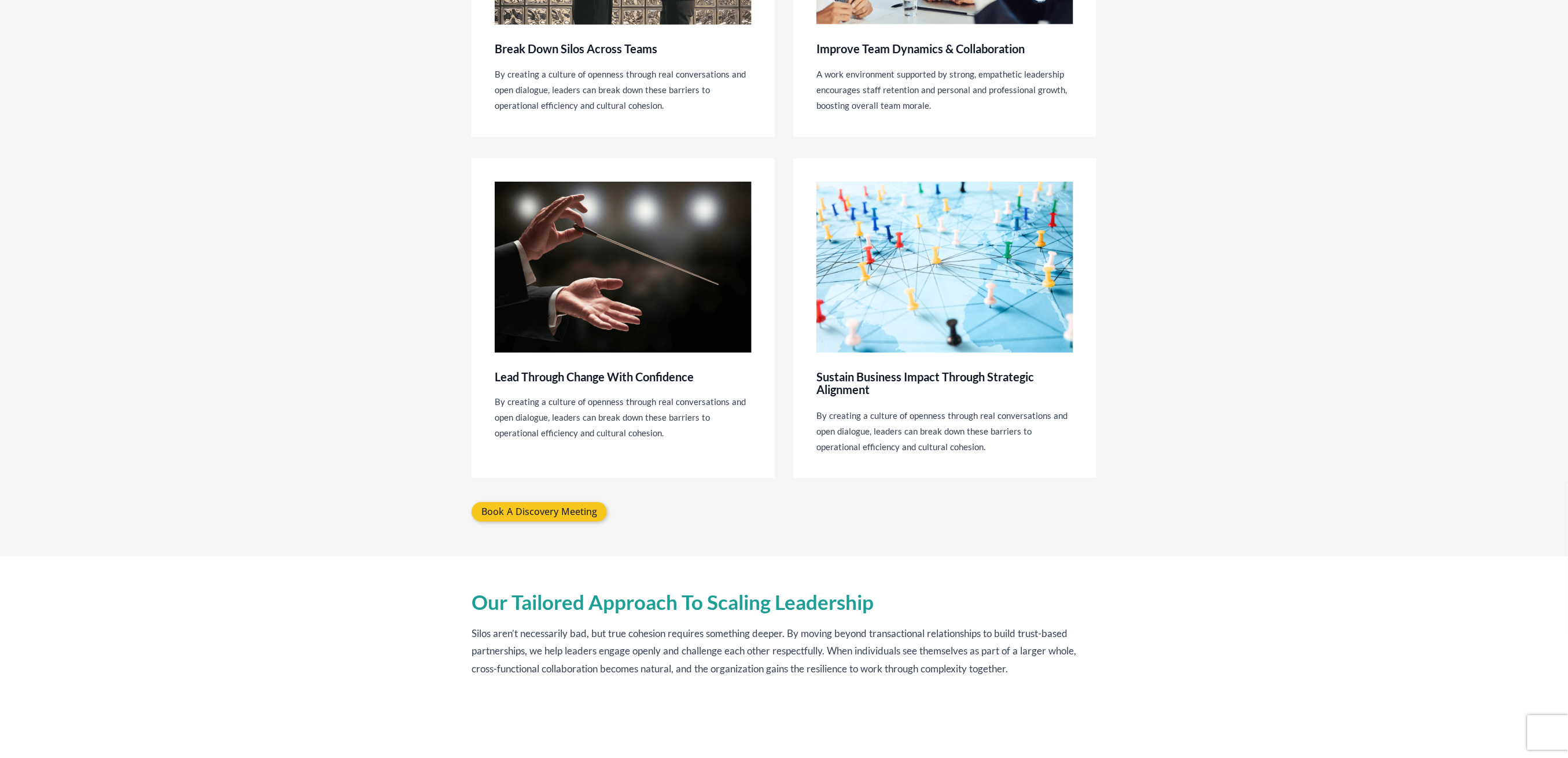
scroll to position [694, 0]
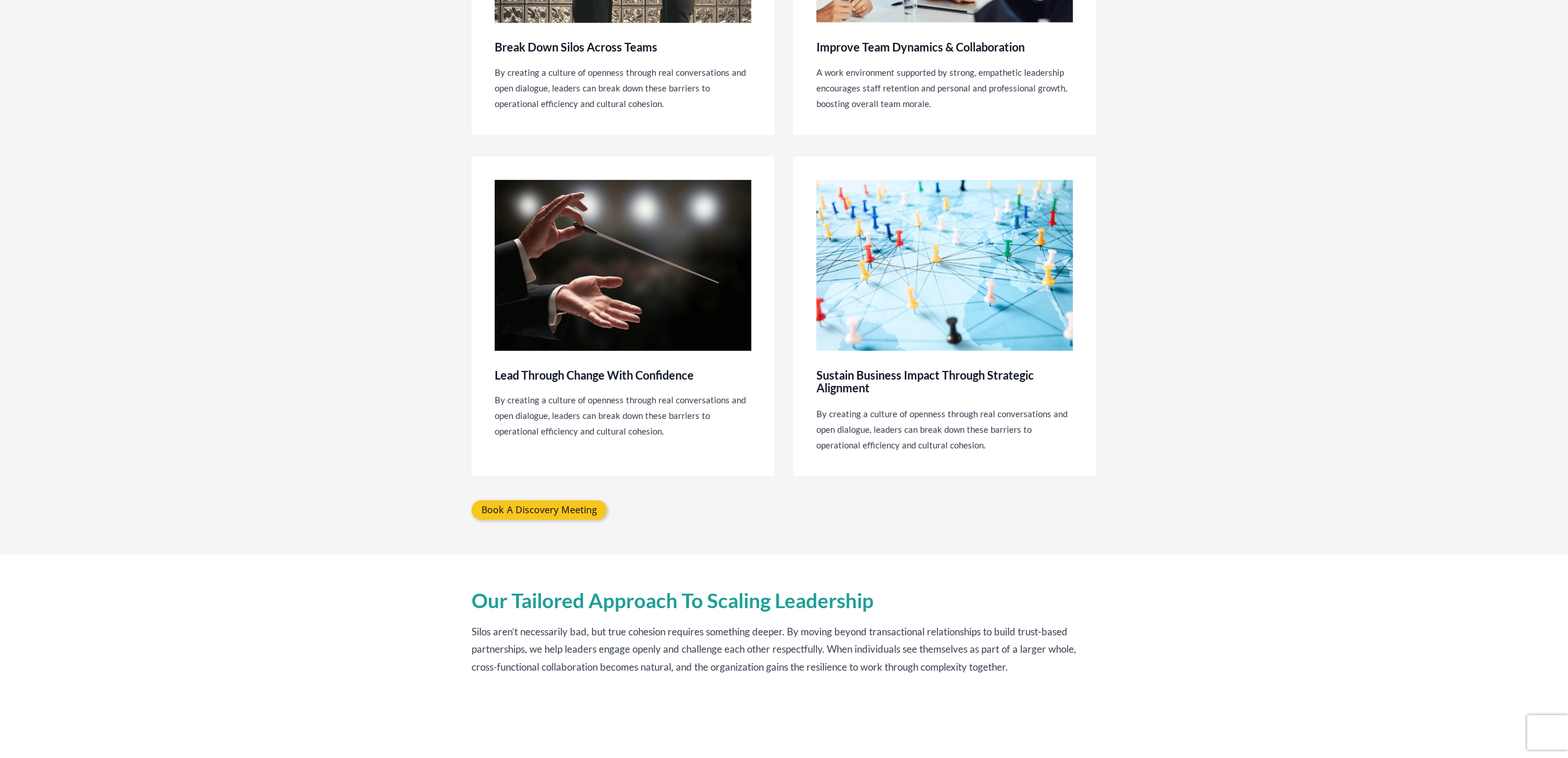
click at [838, 382] on h3 "Sustain Business Impact Through Strategic Alignment" at bounding box center [945, 381] width 257 height 26
click at [590, 365] on div "Lead Through Change With Confidence By creating a culture of openness through r…" at bounding box center [623, 316] width 303 height 319
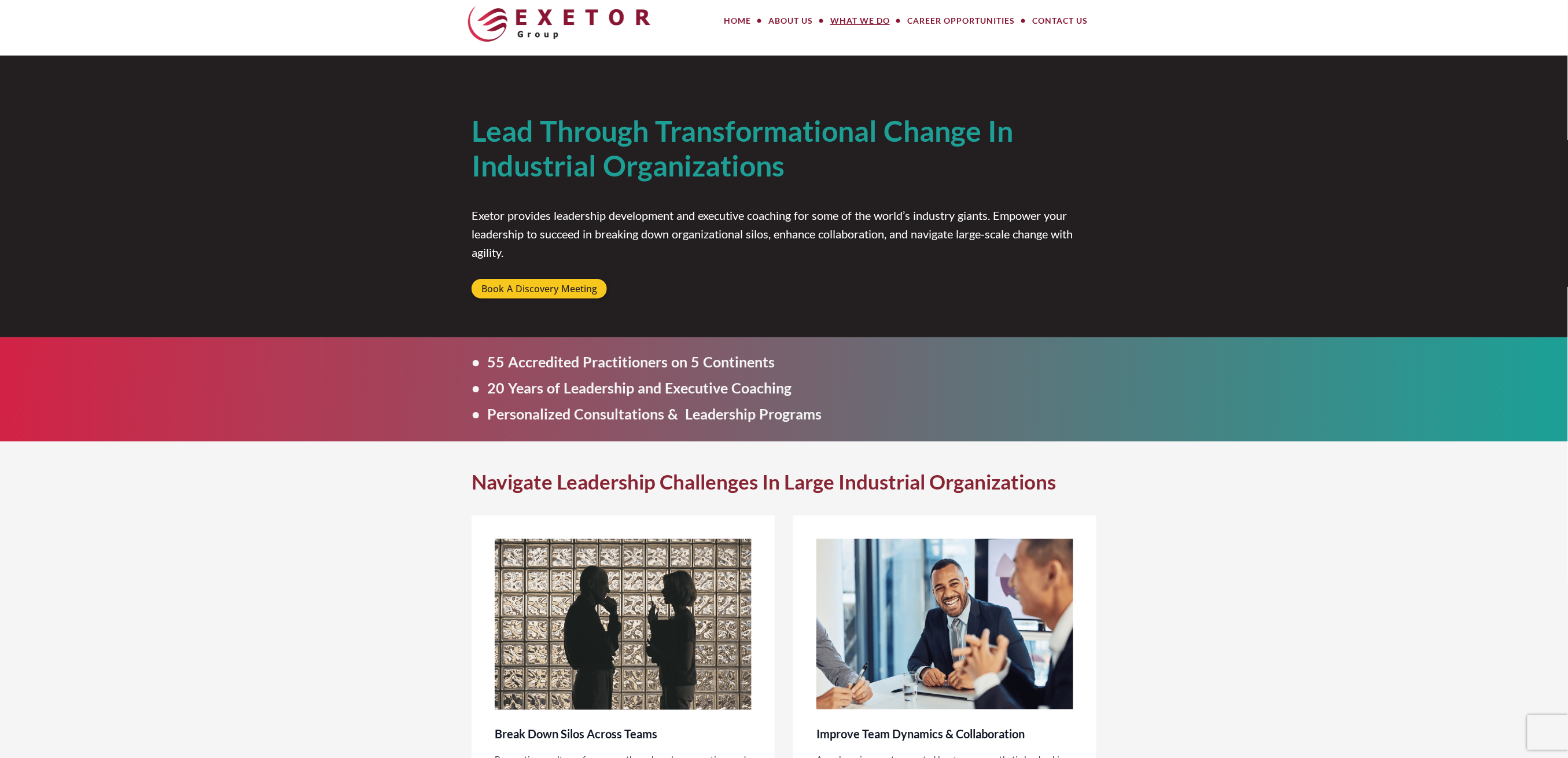
scroll to position [0, 0]
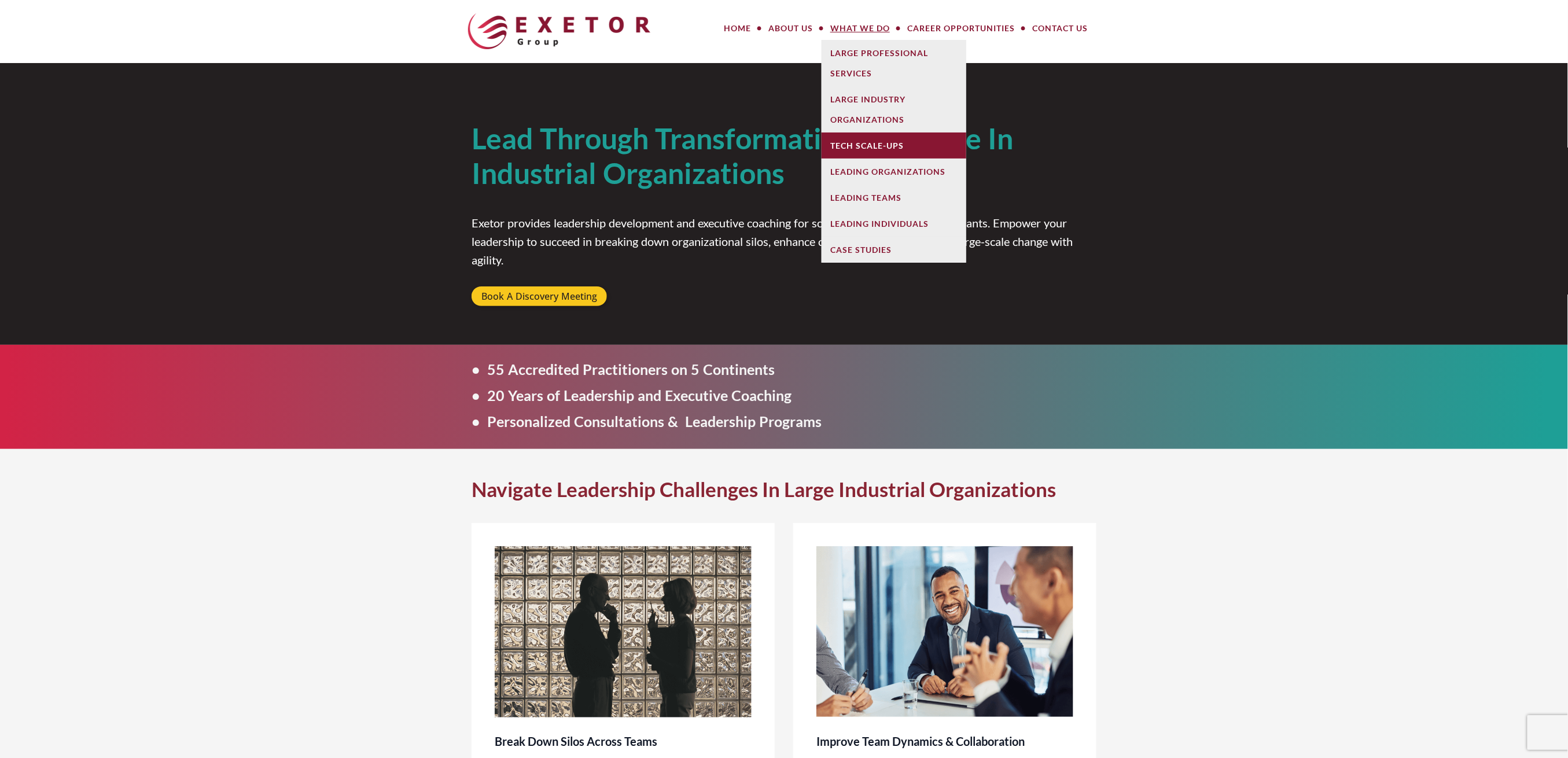
click at [878, 137] on link "Tech Scale-Ups" at bounding box center [894, 145] width 144 height 26
